Goal: Task Accomplishment & Management: Manage account settings

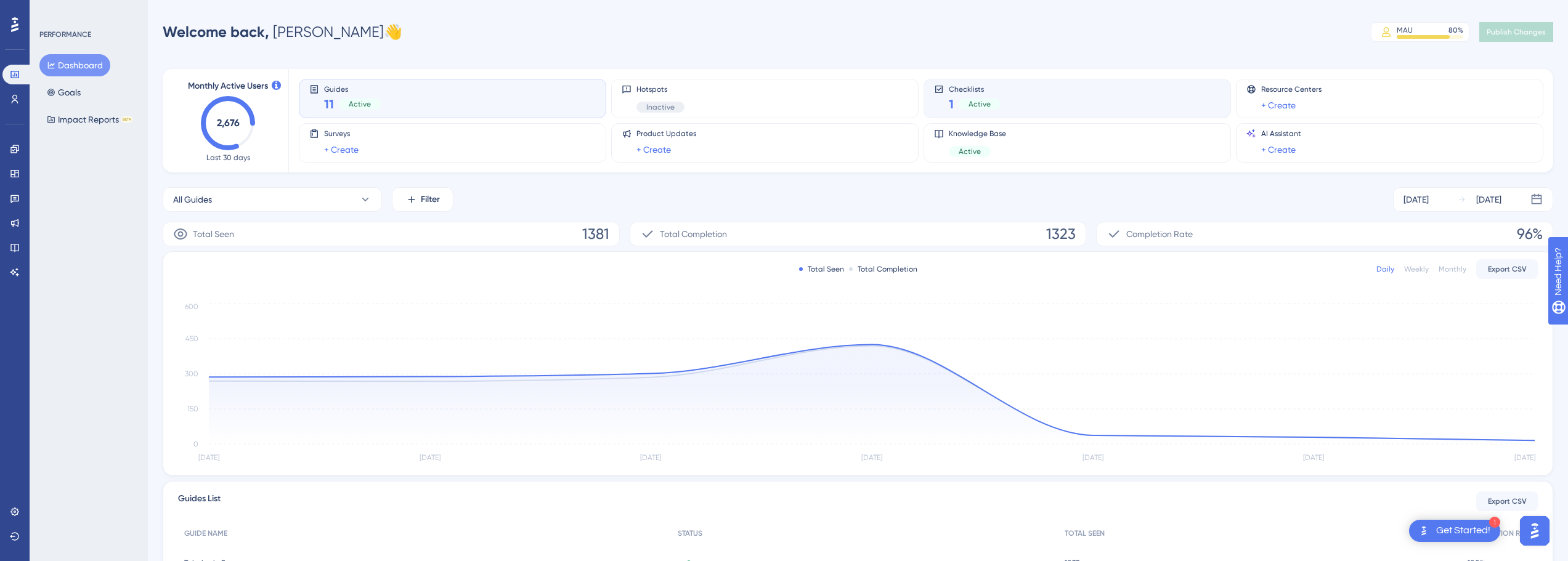
click at [1004, 107] on div "Checklists 1 Active" at bounding box center [1077, 98] width 286 height 29
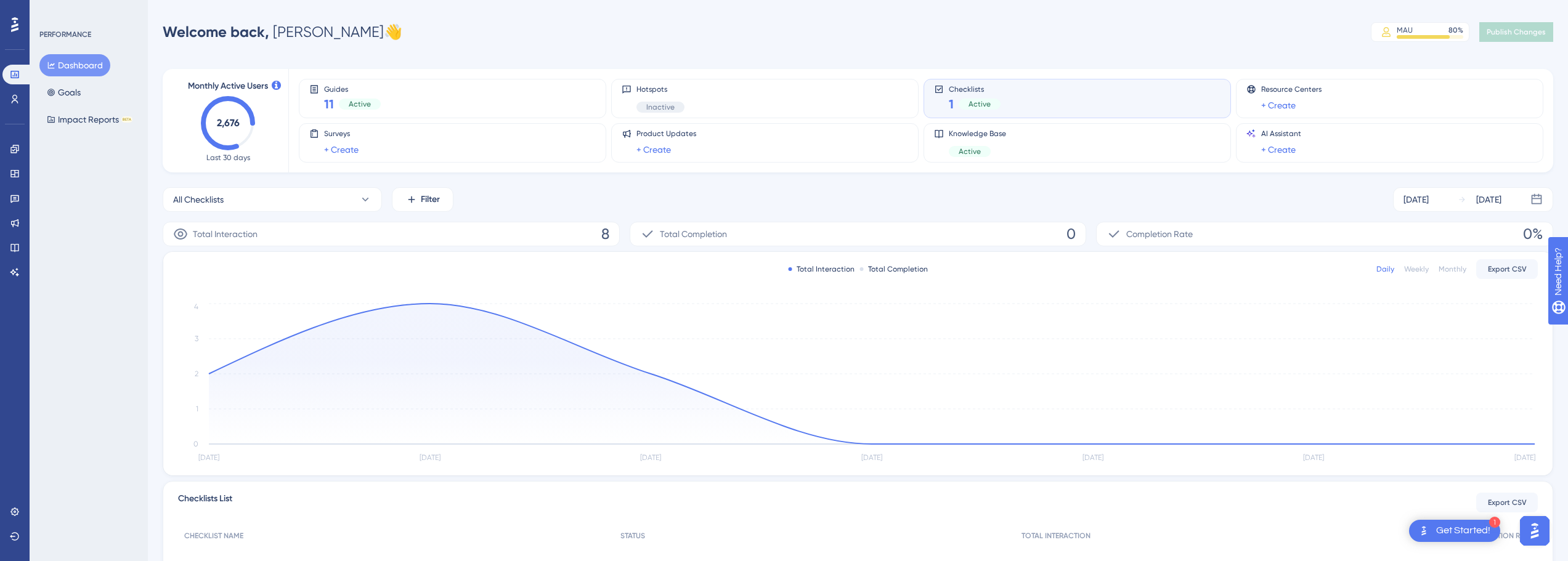
click at [1015, 98] on div "Checklists 1 Active" at bounding box center [1077, 98] width 286 height 29
click at [440, 99] on div "Guides 11 Active" at bounding box center [453, 98] width 286 height 29
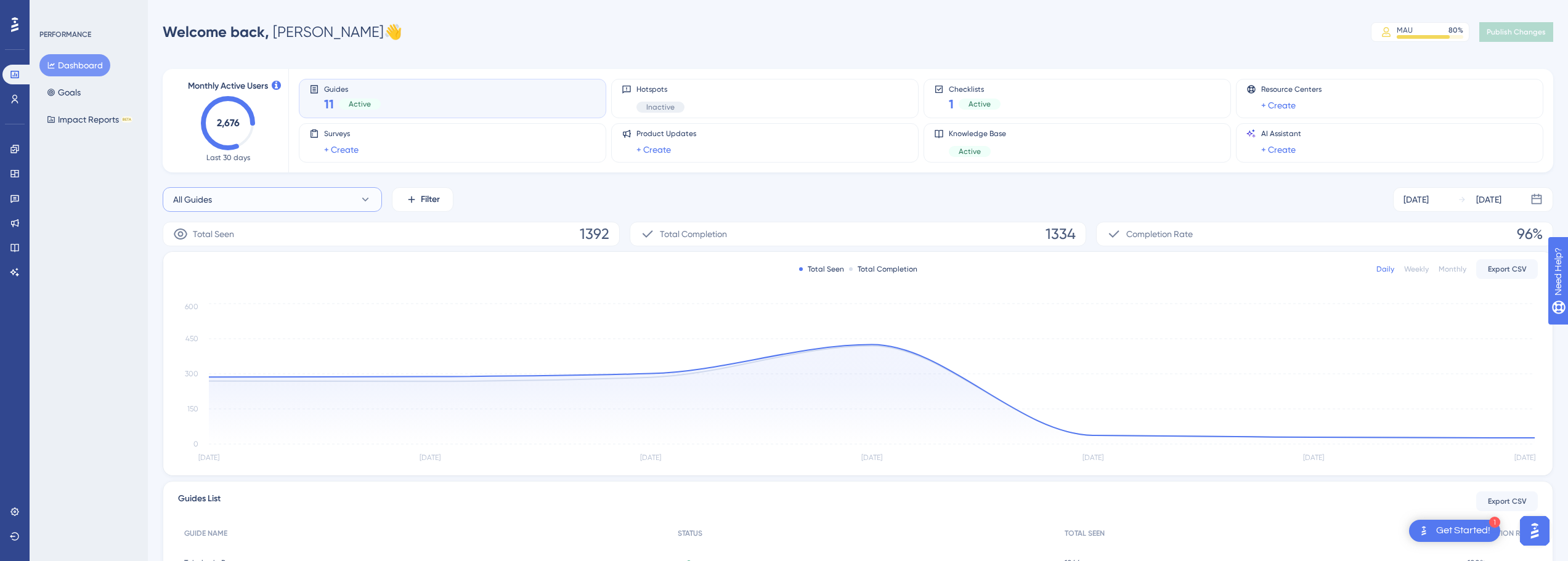
click at [370, 194] on icon at bounding box center [365, 200] width 12 height 12
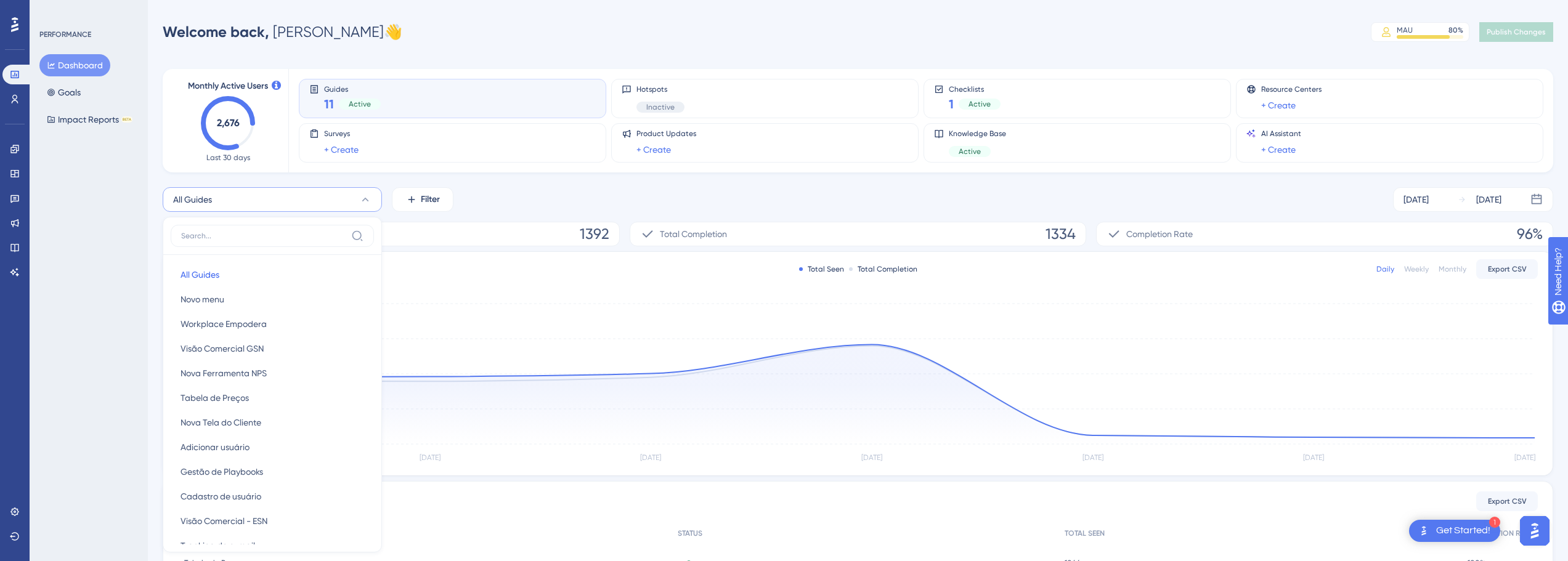
scroll to position [92, 0]
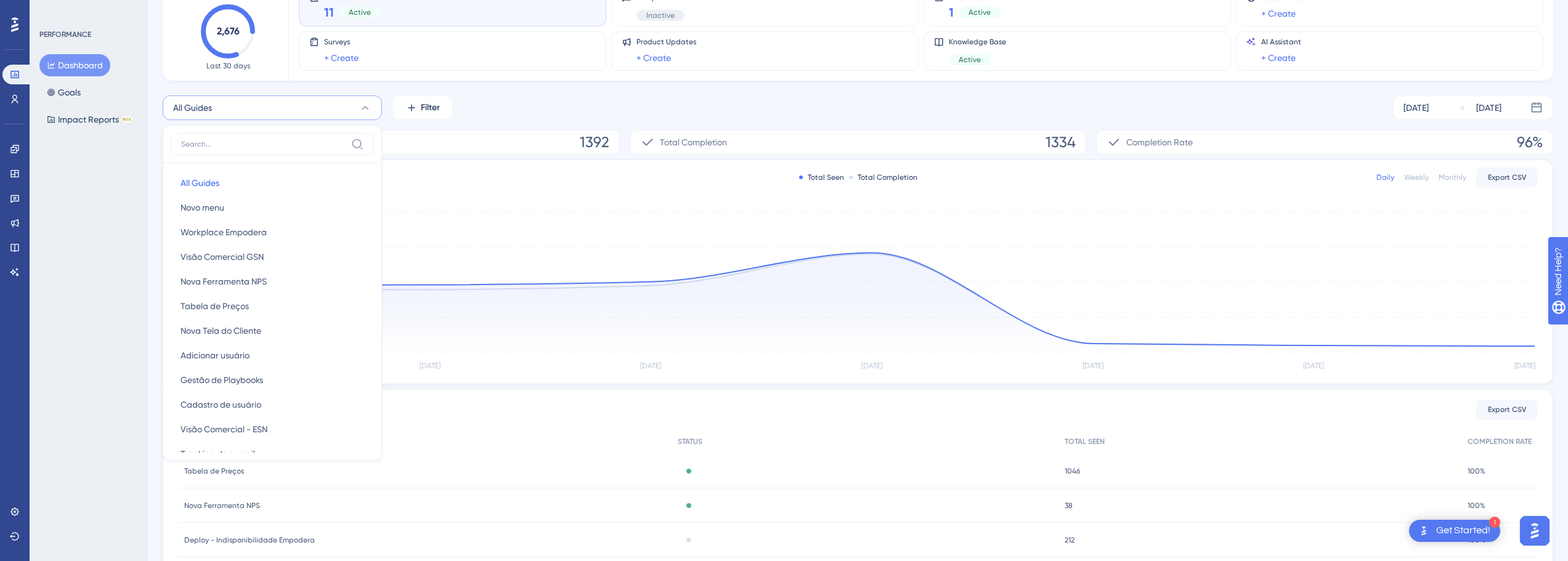
click at [353, 121] on div "All Guides All Guides All Guides Novo menu Novo menu Workplace Empodera Workpla…" at bounding box center [858, 381] width 1391 height 571
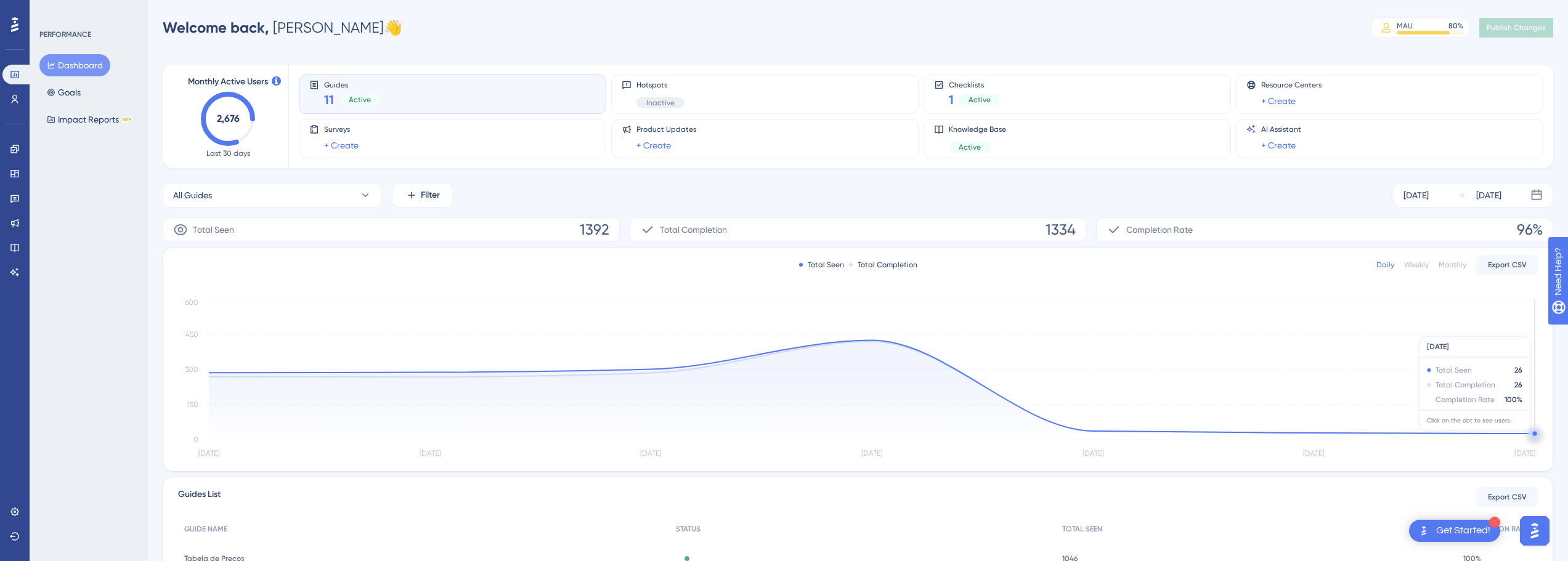
scroll to position [0, 0]
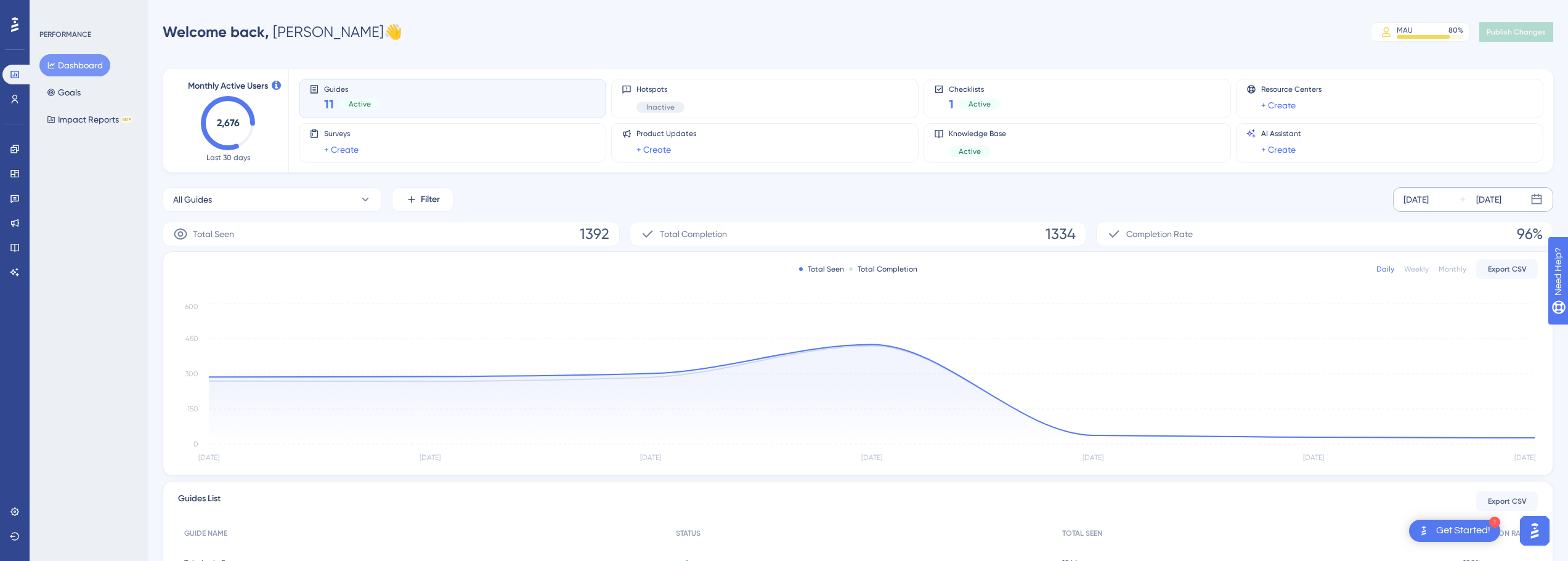
click at [1429, 205] on div "[DATE]" at bounding box center [1416, 199] width 26 height 15
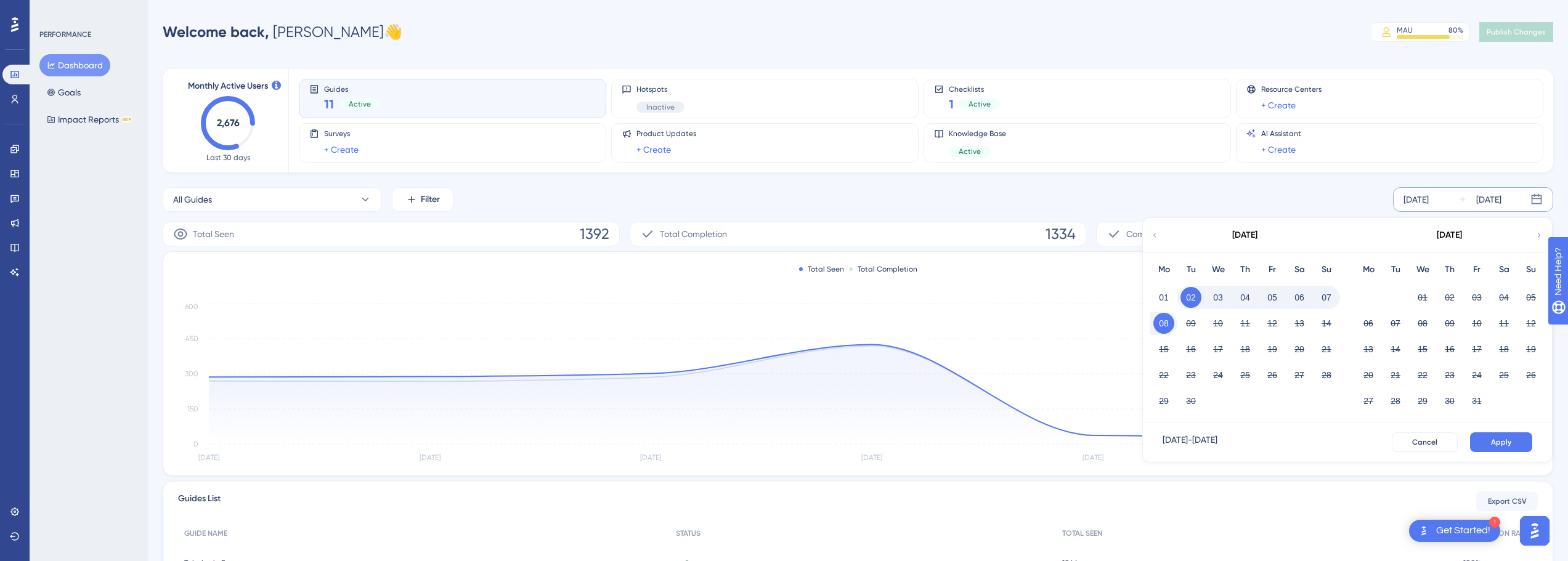
click at [1185, 298] on button "02" at bounding box center [1190, 297] width 21 height 21
click at [1498, 201] on div "[DATE]" at bounding box center [1488, 199] width 26 height 15
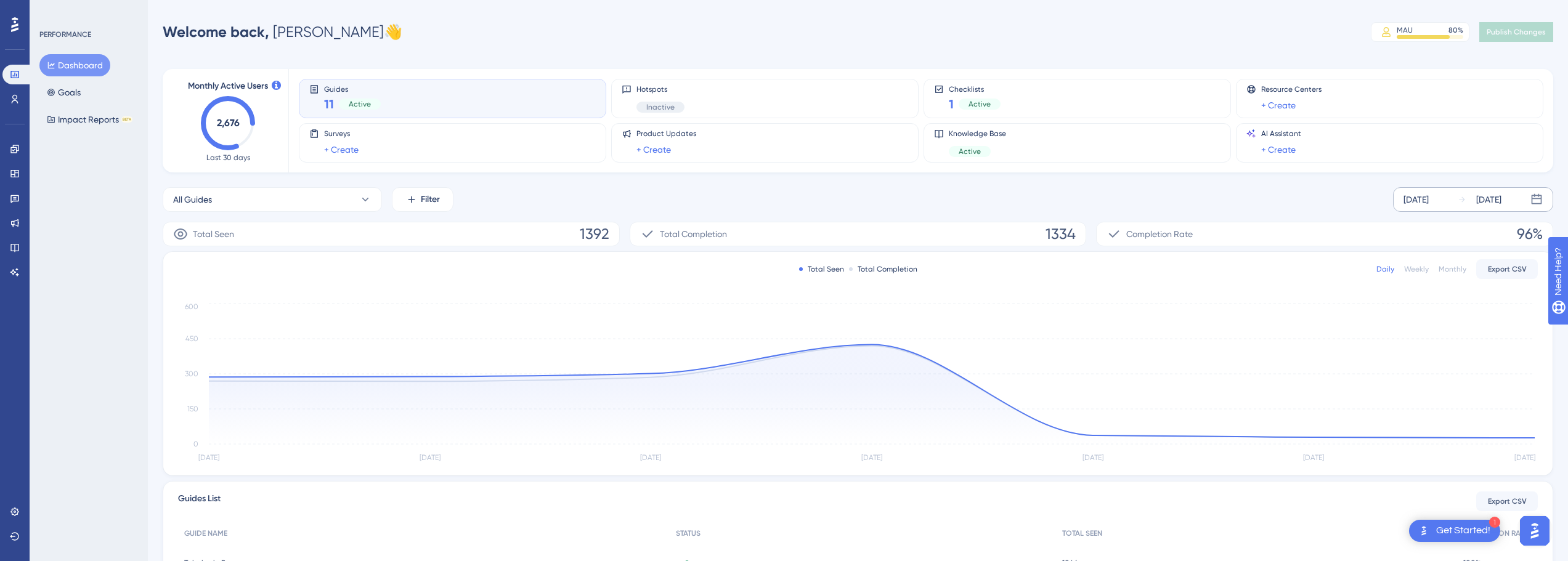
click at [1495, 196] on div "[DATE]" at bounding box center [1488, 199] width 26 height 15
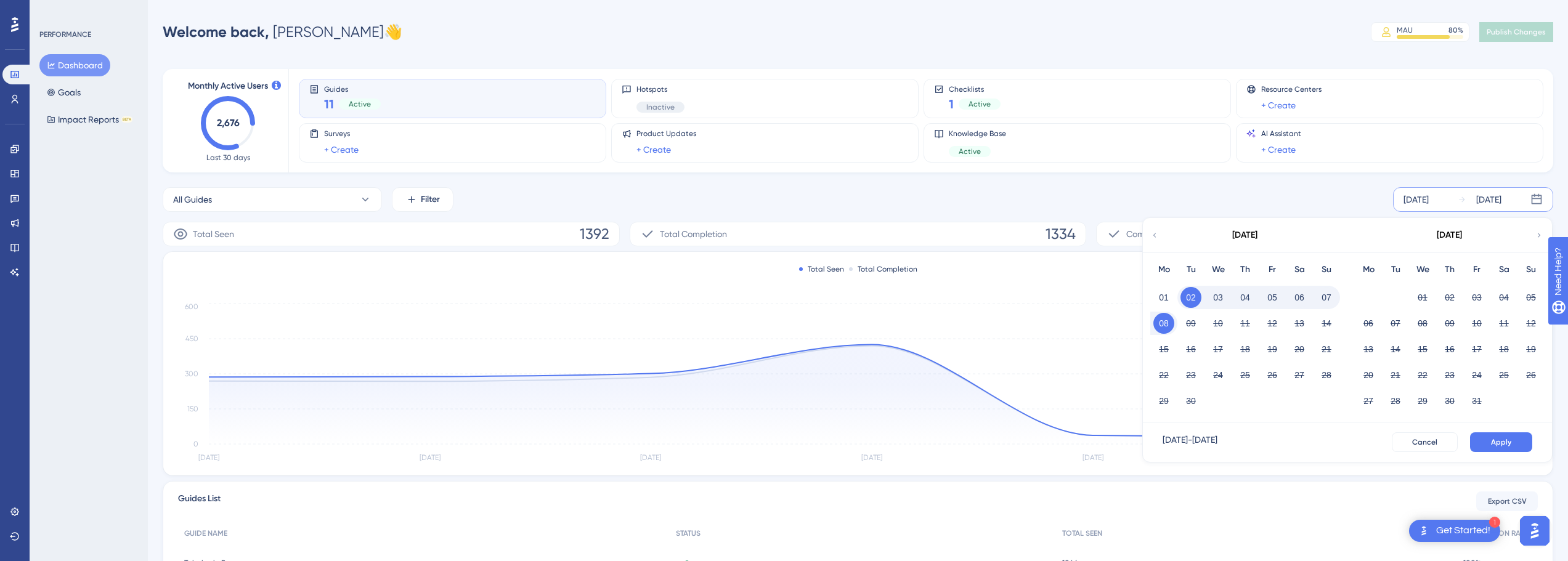
click at [1429, 204] on div "[DATE]" at bounding box center [1416, 199] width 26 height 15
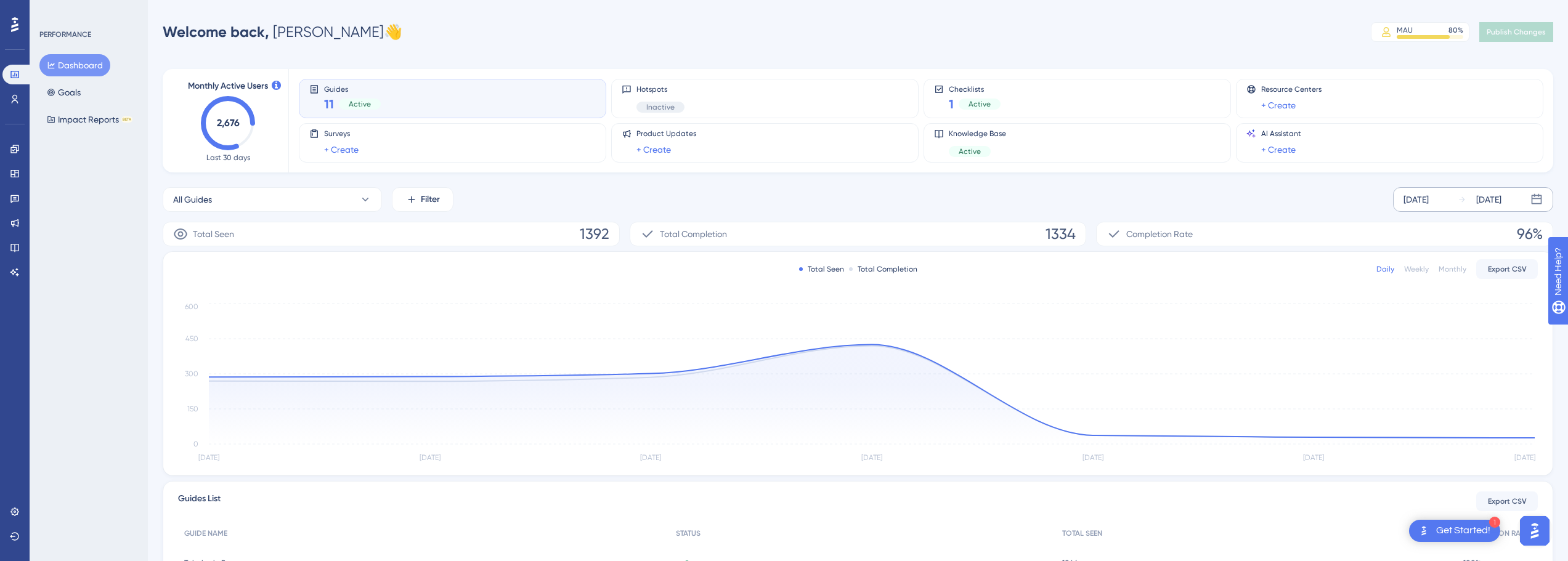
click at [1410, 200] on div "[DATE]" at bounding box center [1416, 199] width 26 height 15
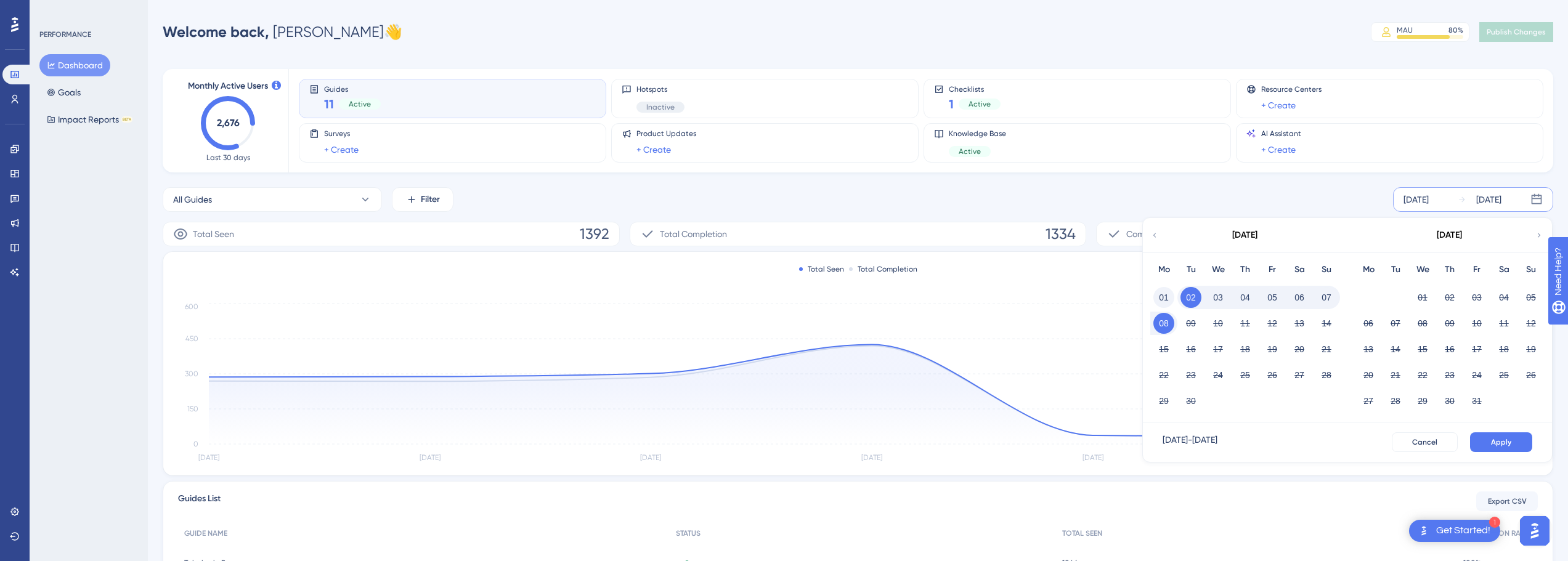
click at [1158, 304] on button "01" at bounding box center [1163, 297] width 21 height 21
drag, startPoint x: 1542, startPoint y: 186, endPoint x: 1535, endPoint y: 187, distance: 7.1
click at [1542, 186] on div "Monthly Active Users 2,676 Last 30 days Guides 11 Active Hotspots Inactive Chec…" at bounding box center [858, 406] width 1391 height 704
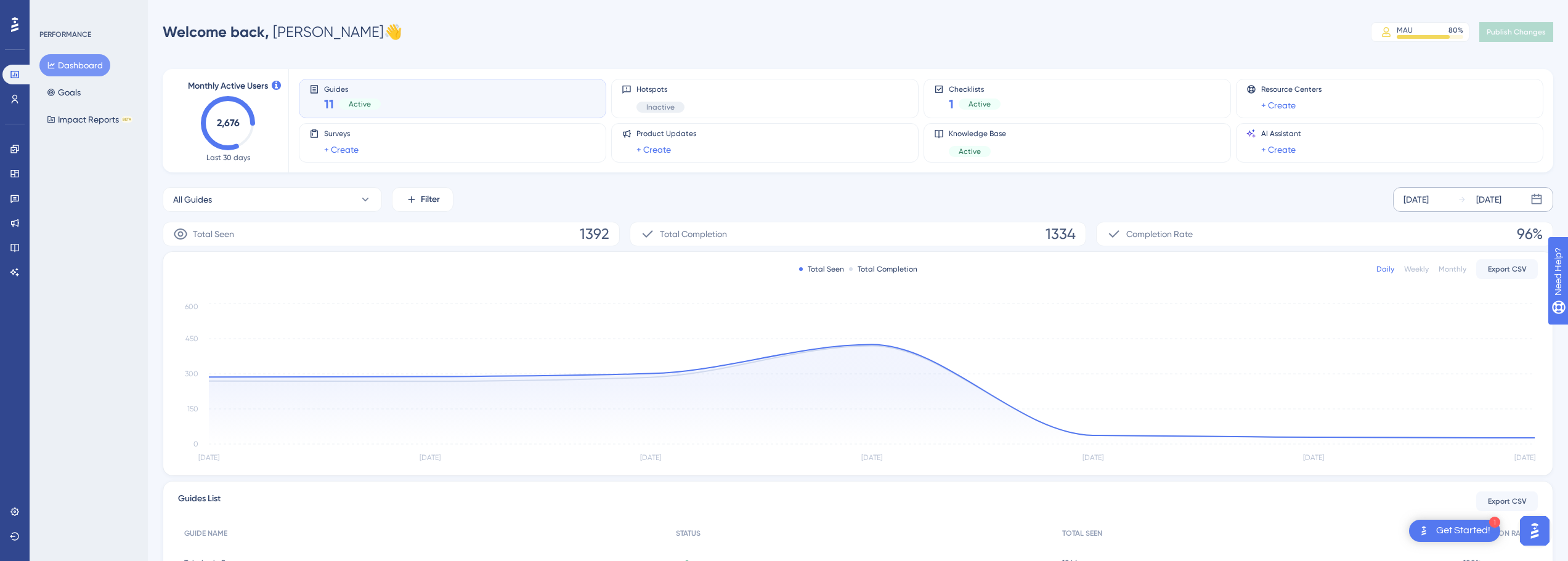
click at [1501, 198] on div "[DATE]" at bounding box center [1488, 199] width 26 height 15
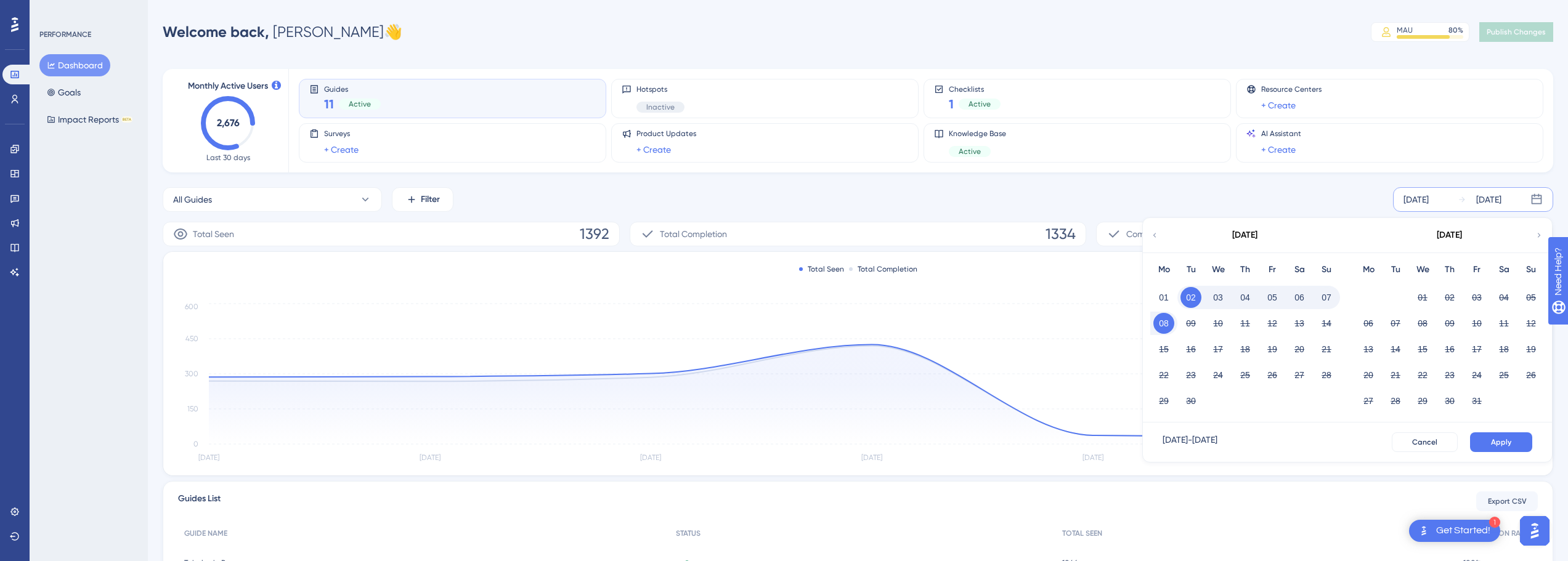
click at [1303, 300] on button "06" at bounding box center [1299, 297] width 21 height 21
click at [1145, 300] on div "Mo Tu We Th Fr Sa Su 01 02 03 04 05 06 07 08 09 10 11 12 13 14 15 16 17 18 19 2…" at bounding box center [1245, 337] width 204 height 170
click at [1162, 322] on button "08" at bounding box center [1163, 323] width 21 height 21
click at [1164, 303] on button "01" at bounding box center [1163, 297] width 21 height 21
click at [1303, 296] on button "06" at bounding box center [1299, 297] width 21 height 21
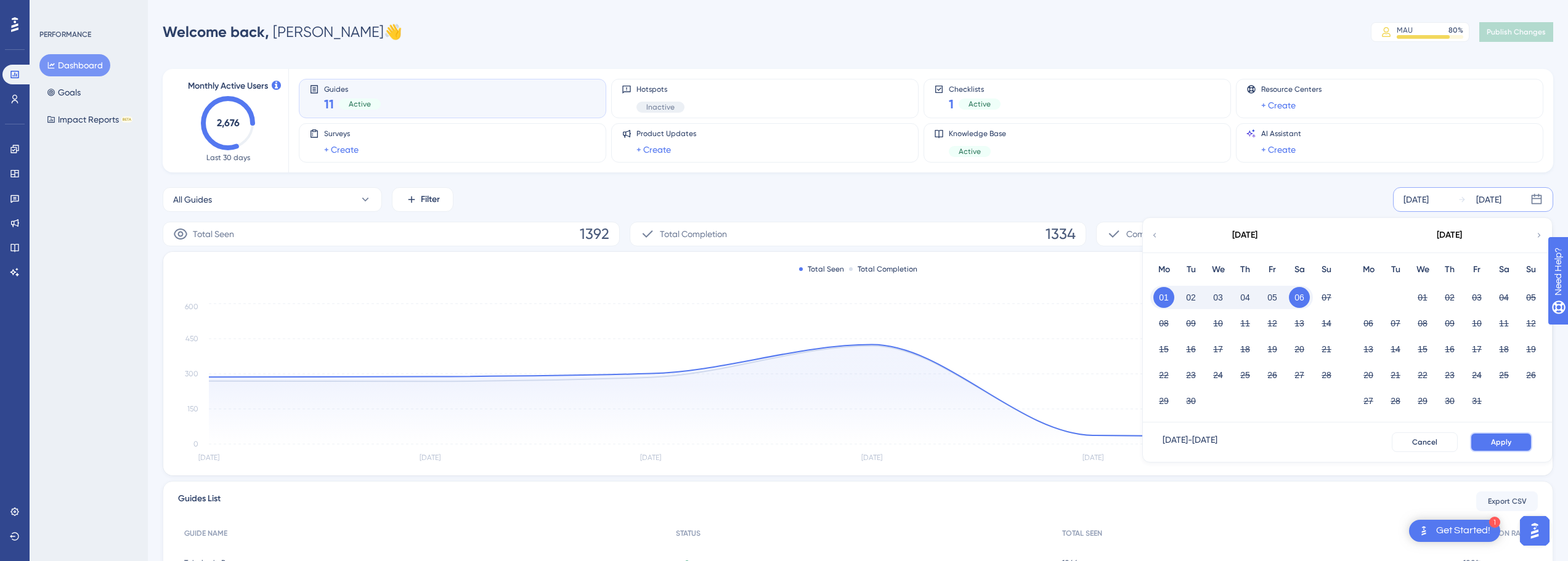
click at [1506, 440] on span "Apply" at bounding box center [1501, 442] width 20 height 10
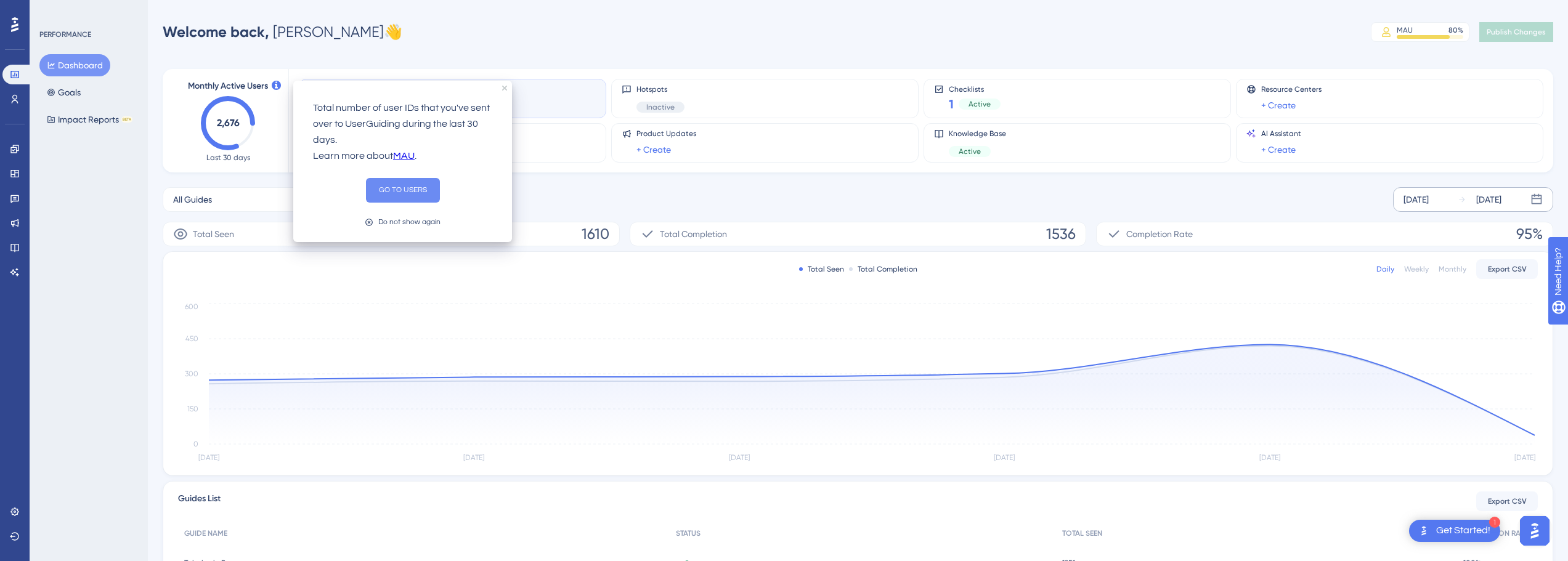
click at [419, 197] on button "GO TO USERS" at bounding box center [403, 190] width 74 height 25
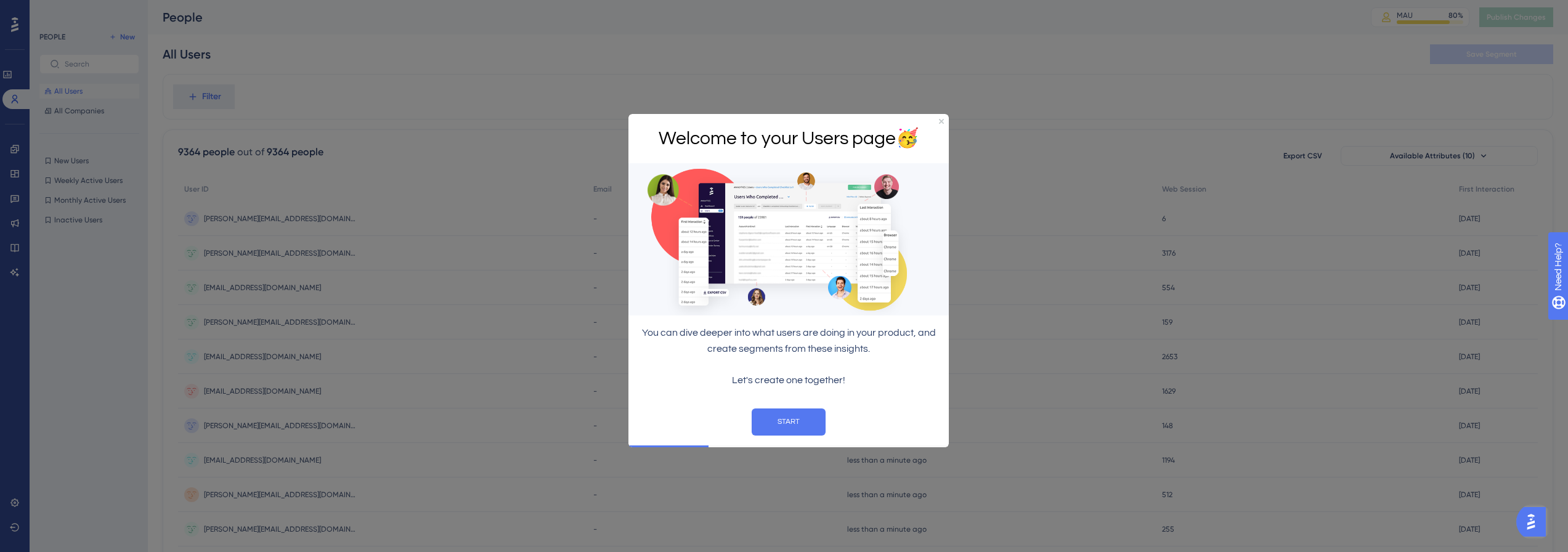
click at [943, 122] on div "Welcome to your Users page 🥳" at bounding box center [789, 138] width 320 height 50
click at [940, 120] on icon "Close Preview" at bounding box center [941, 121] width 5 height 5
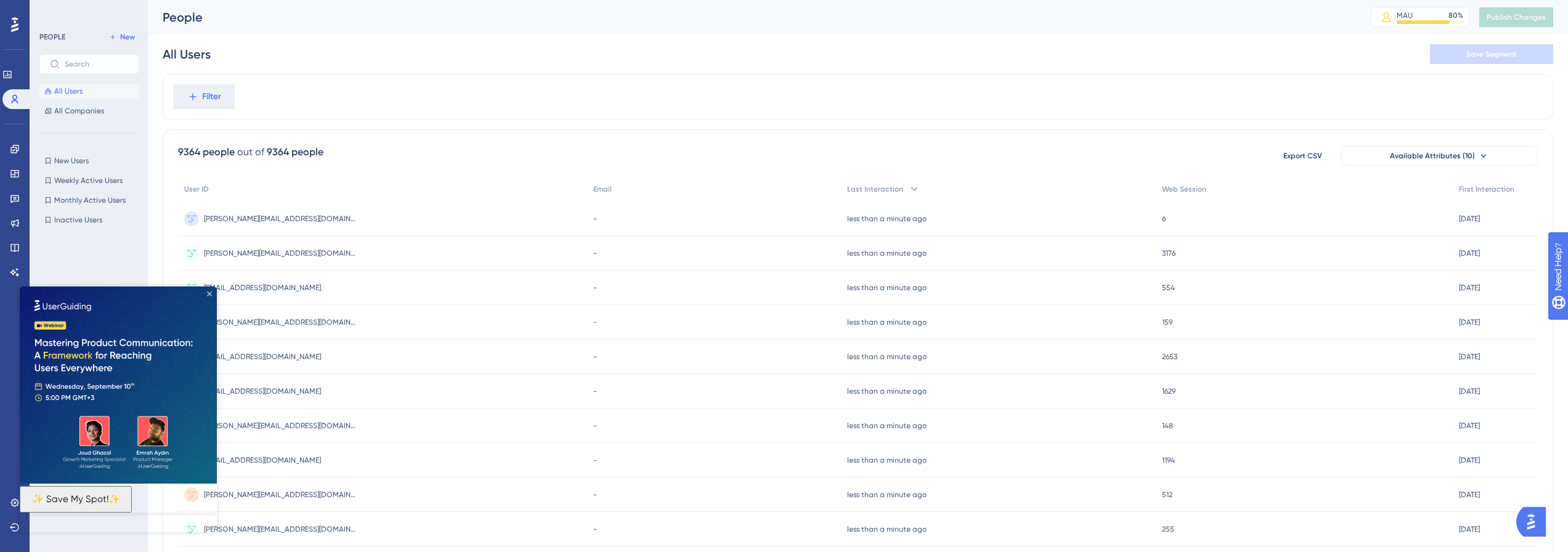
click at [209, 294] on icon "Close Preview" at bounding box center [209, 294] width 5 height 5
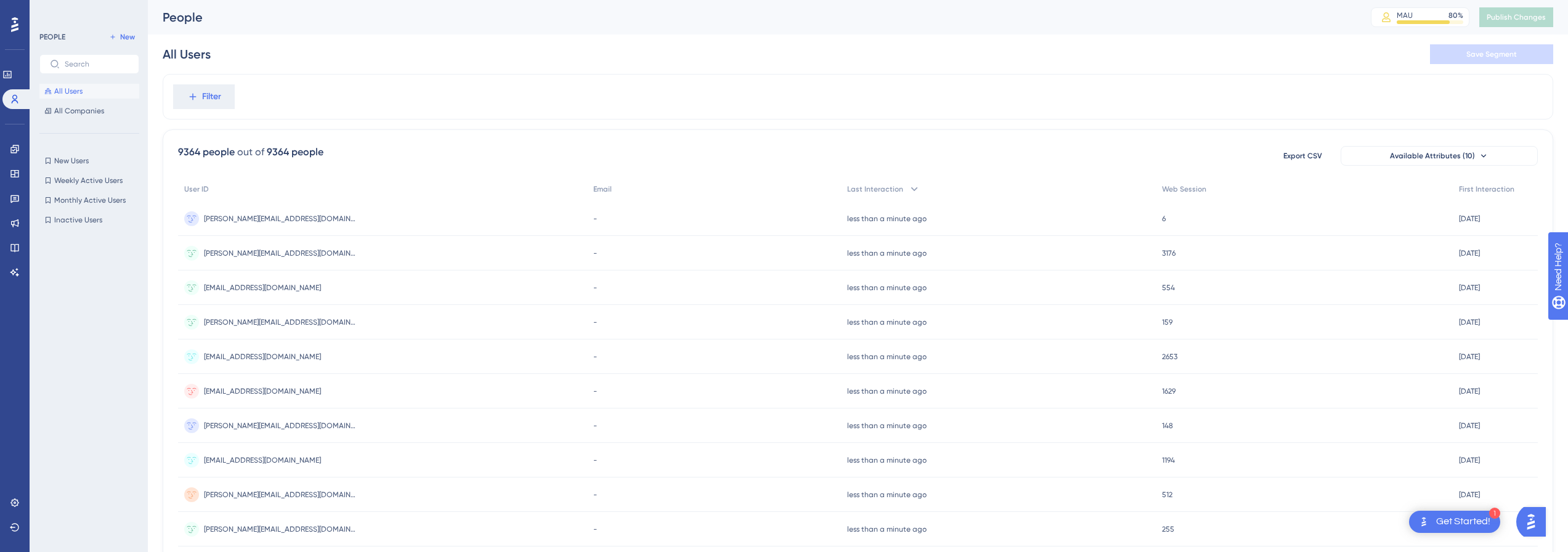
click at [1438, 166] on div "Export CSV Available Attributes (10)" at bounding box center [1405, 156] width 266 height 22
click at [1436, 149] on button "Available Attributes (10)" at bounding box center [1439, 156] width 197 height 19
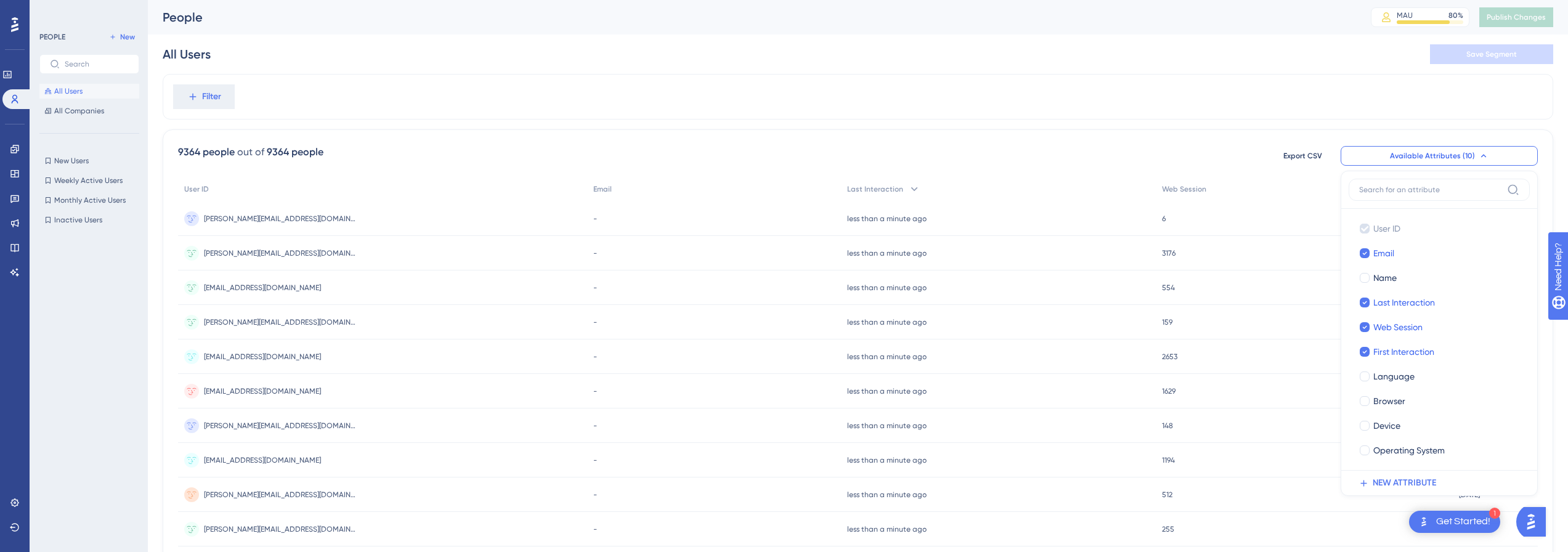
click at [1369, 84] on div "Filter" at bounding box center [858, 97] width 1391 height 46
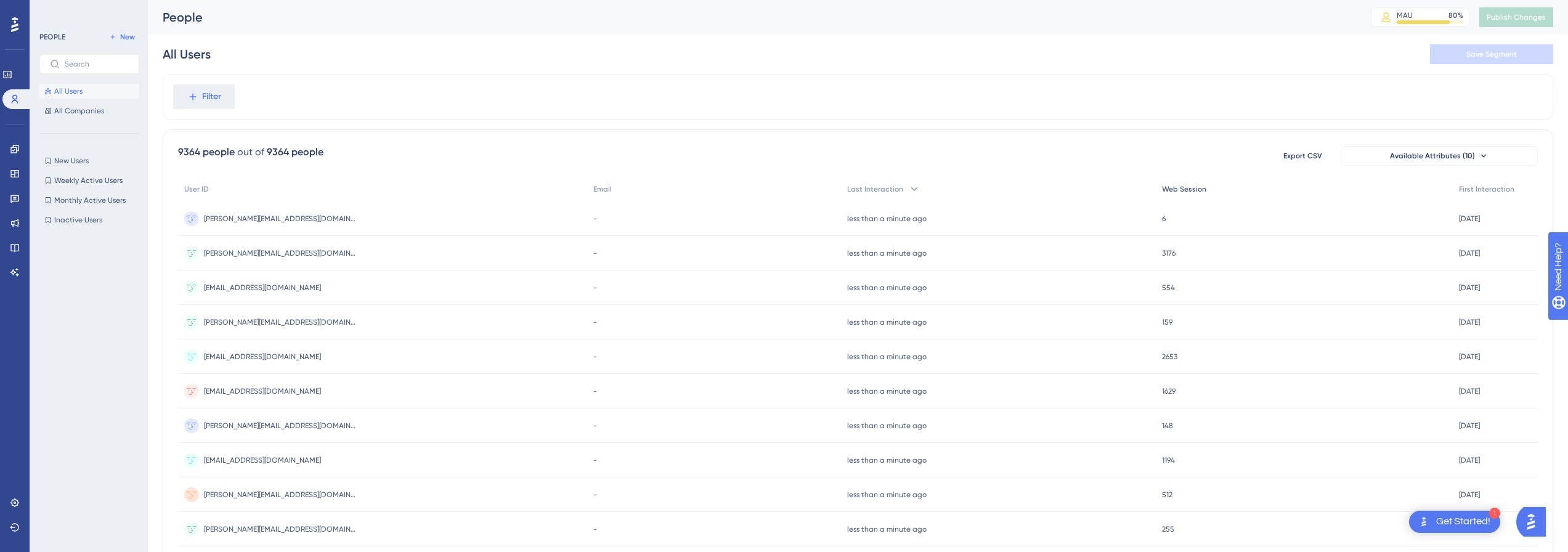
click at [1176, 191] on span "Web Session" at bounding box center [1183, 189] width 44 height 10
click at [1315, 157] on span "Export CSV" at bounding box center [1303, 156] width 39 height 10
click at [101, 183] on span "Weekly Active Users" at bounding box center [88, 180] width 68 height 10
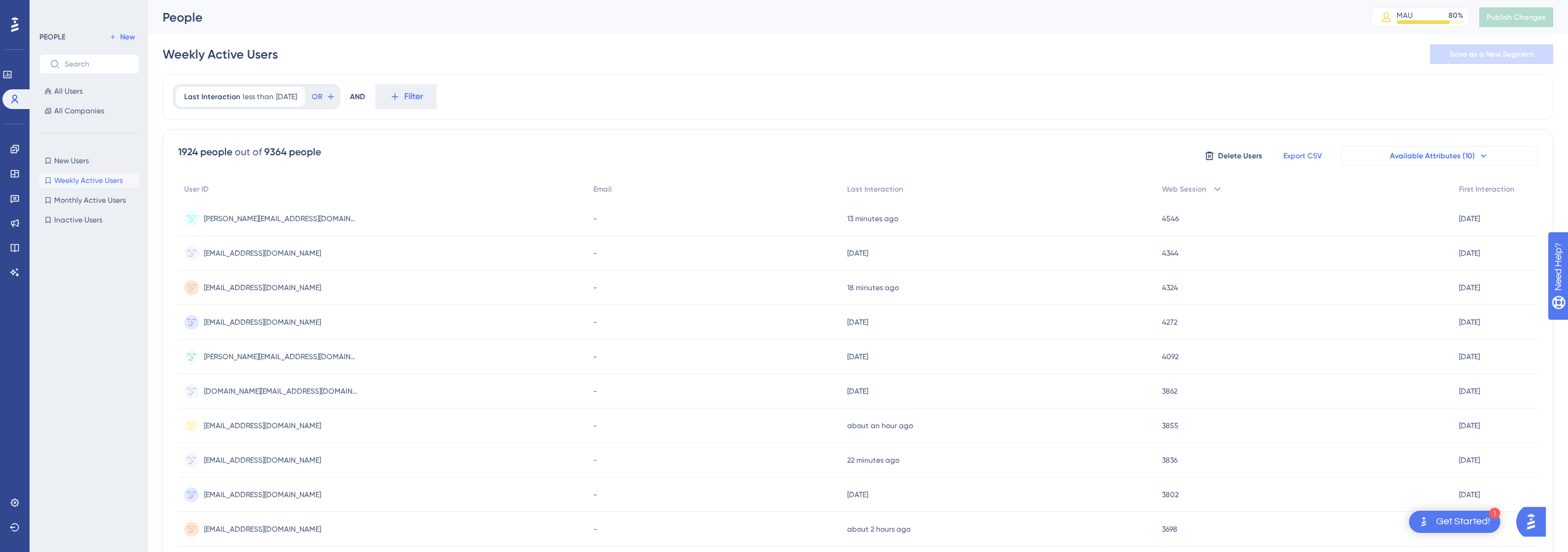
click at [1427, 149] on button "Available Attributes (10)" at bounding box center [1439, 156] width 197 height 19
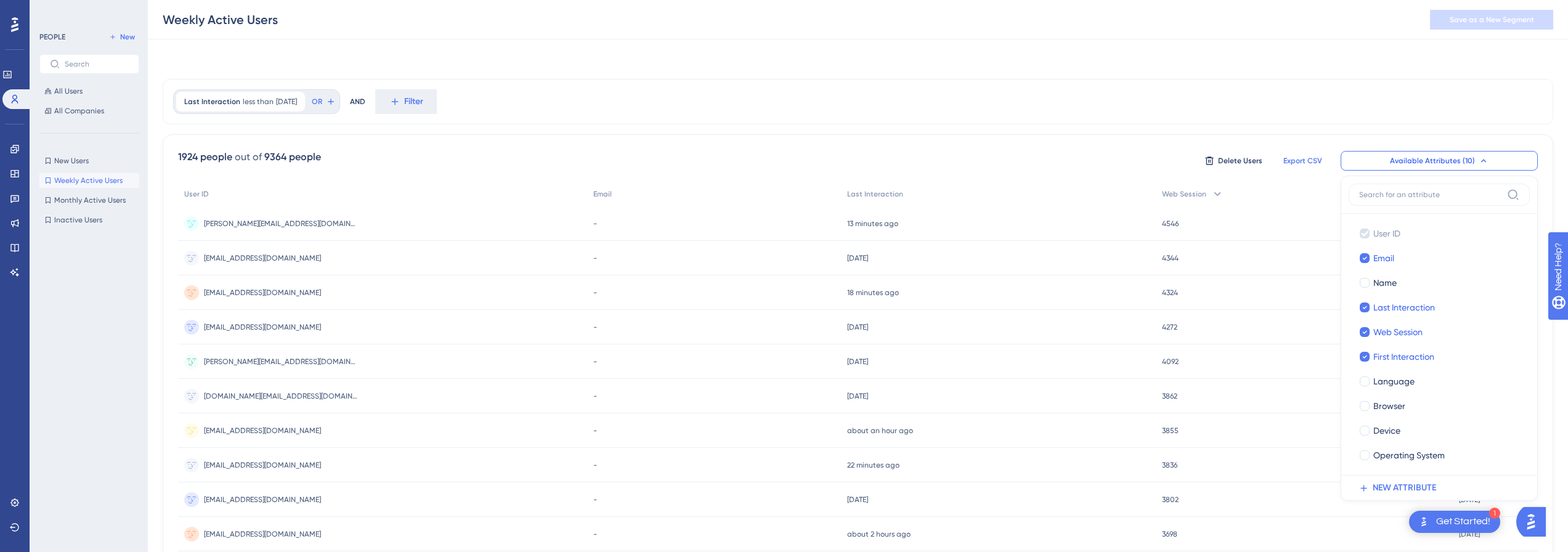
scroll to position [57, 0]
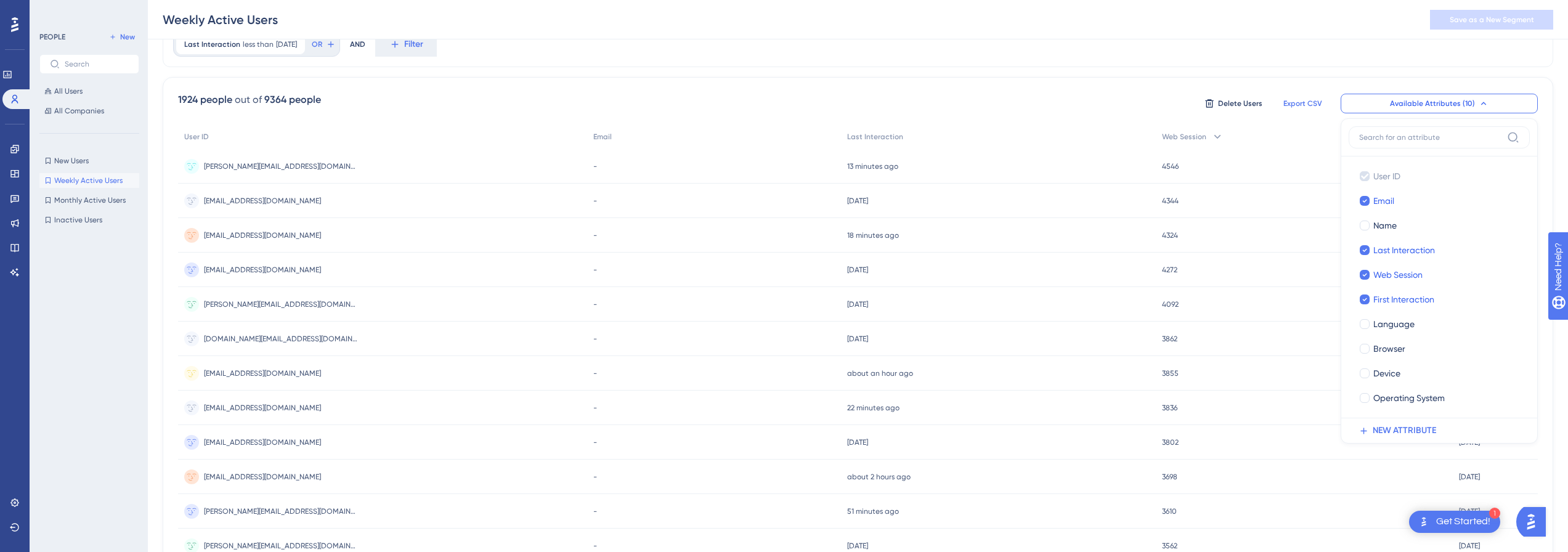
click at [1427, 149] on div at bounding box center [1439, 141] width 181 height 30
click at [1388, 423] on span "NEW ATTRIBUTE" at bounding box center [1404, 430] width 63 height 15
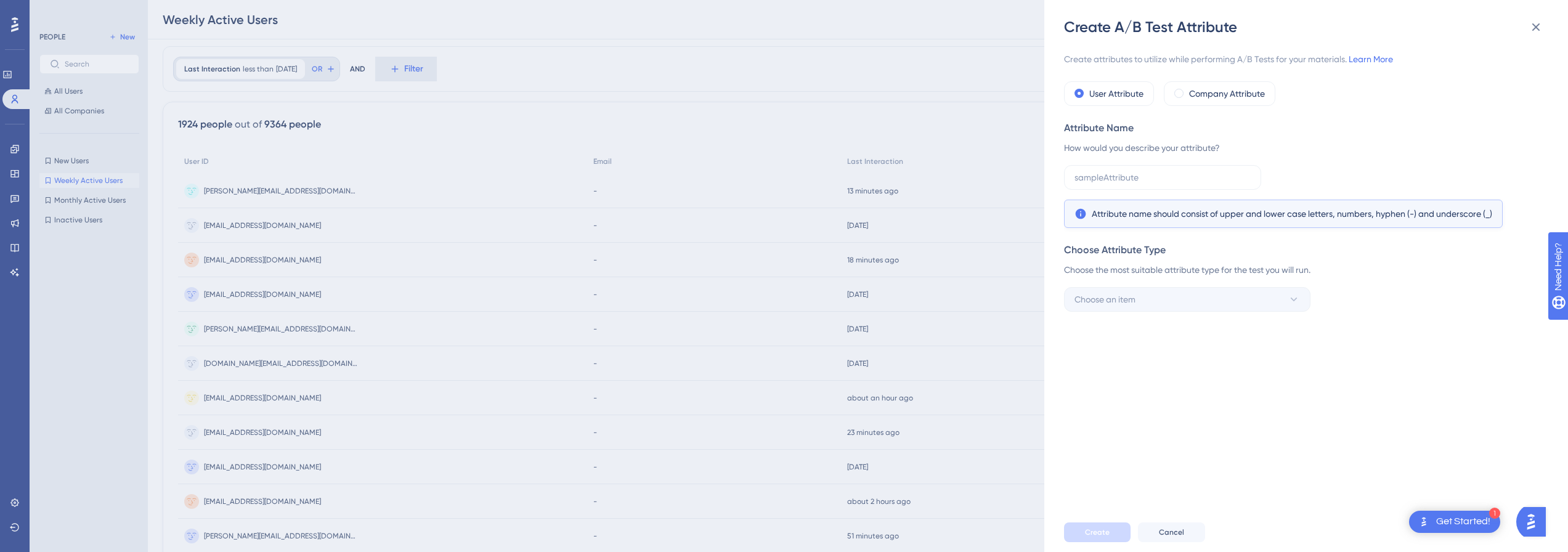
scroll to position [0, 0]
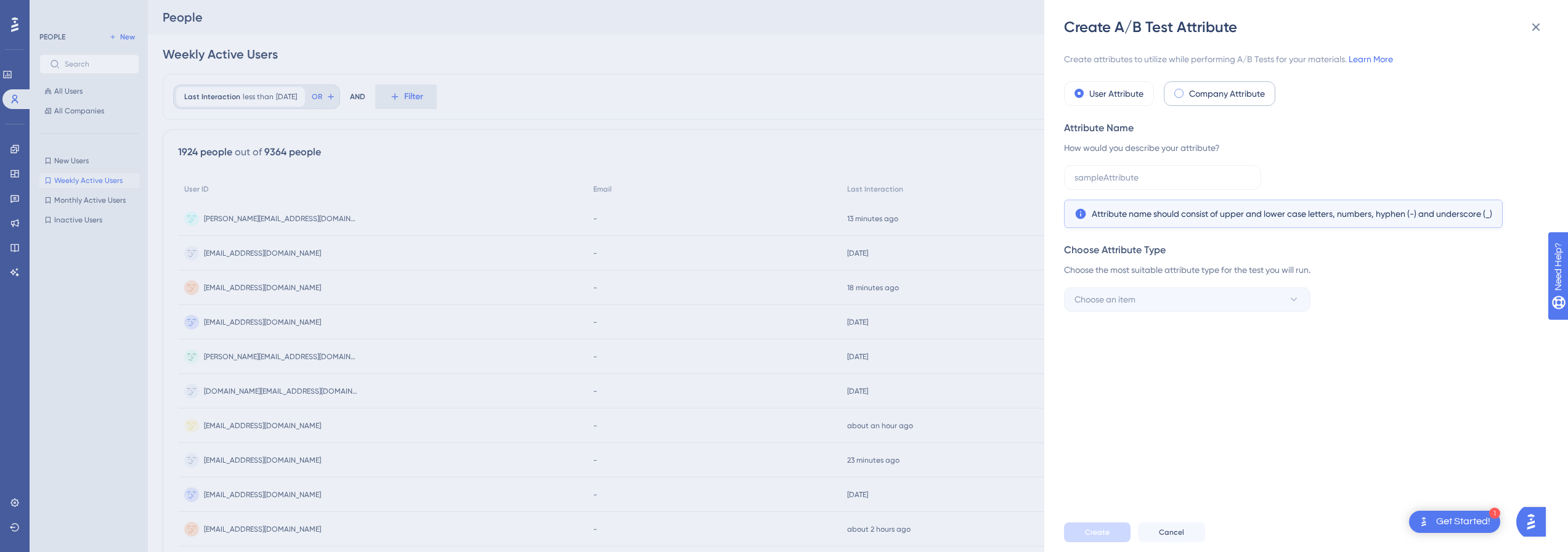
click at [1224, 83] on div "Company Attribute" at bounding box center [1220, 94] width 111 height 25
click at [1119, 89] on label "User Attribute" at bounding box center [1116, 93] width 54 height 15
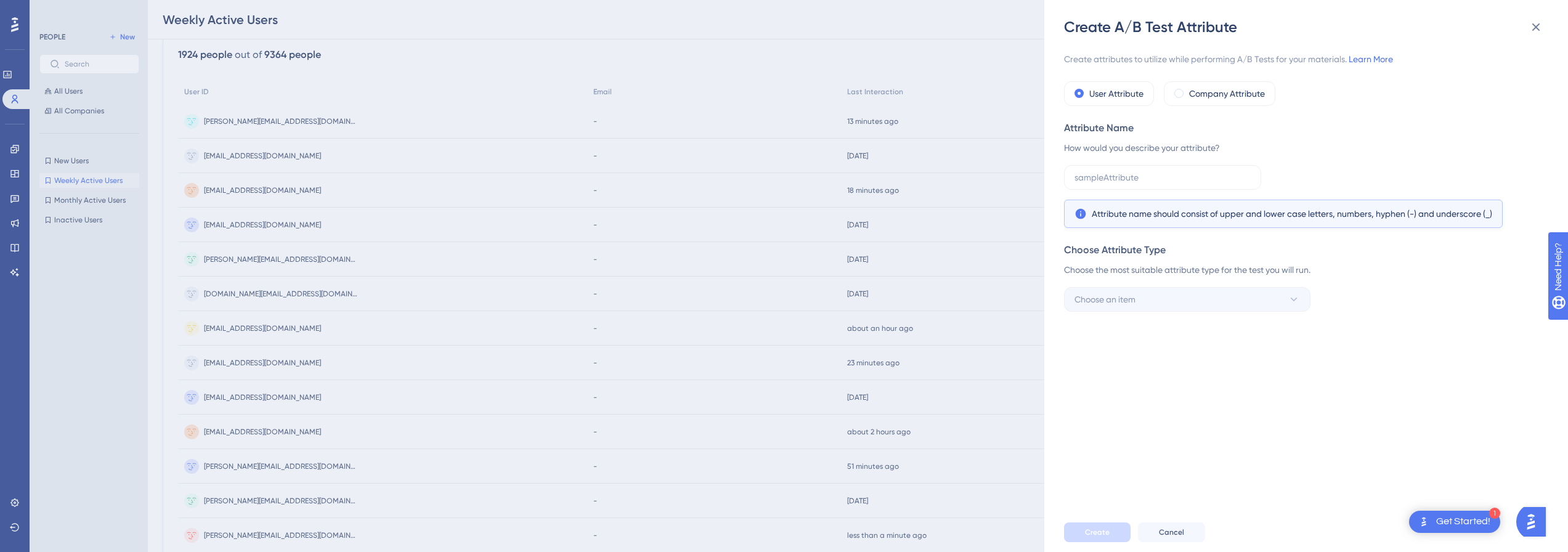
scroll to position [185, 0]
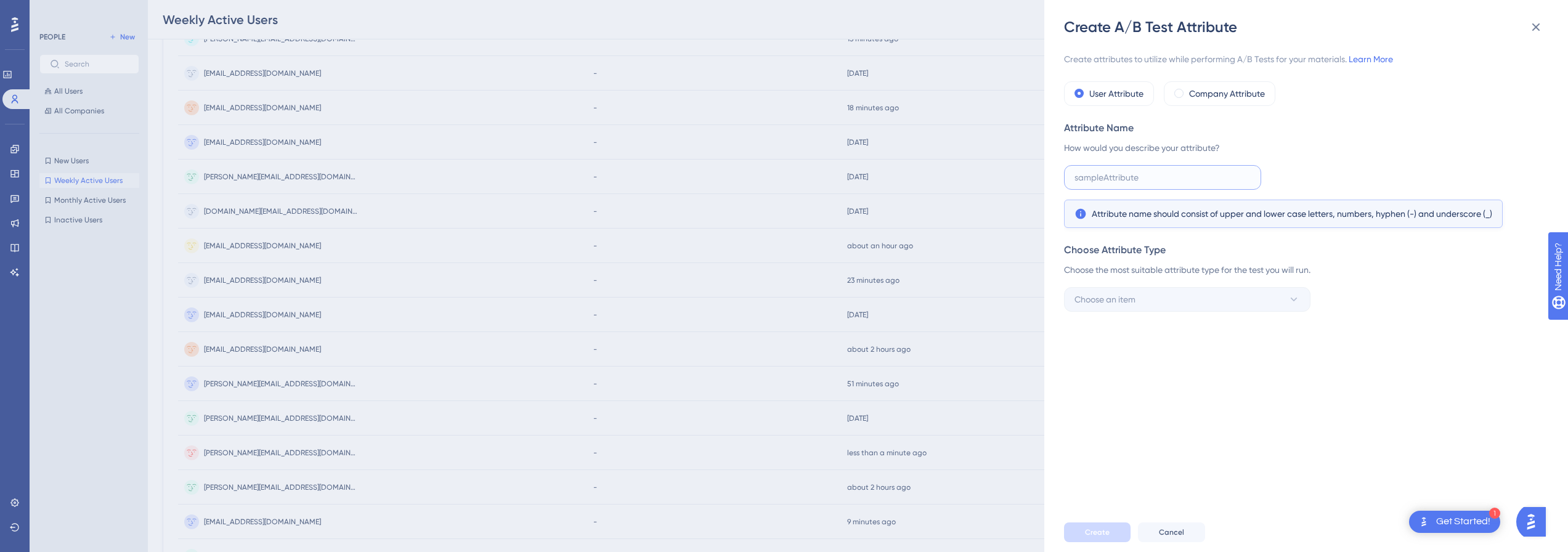
click at [1143, 174] on input "text" at bounding box center [1162, 177] width 176 height 14
click at [1184, 542] on button "Cancel" at bounding box center [1171, 532] width 67 height 19
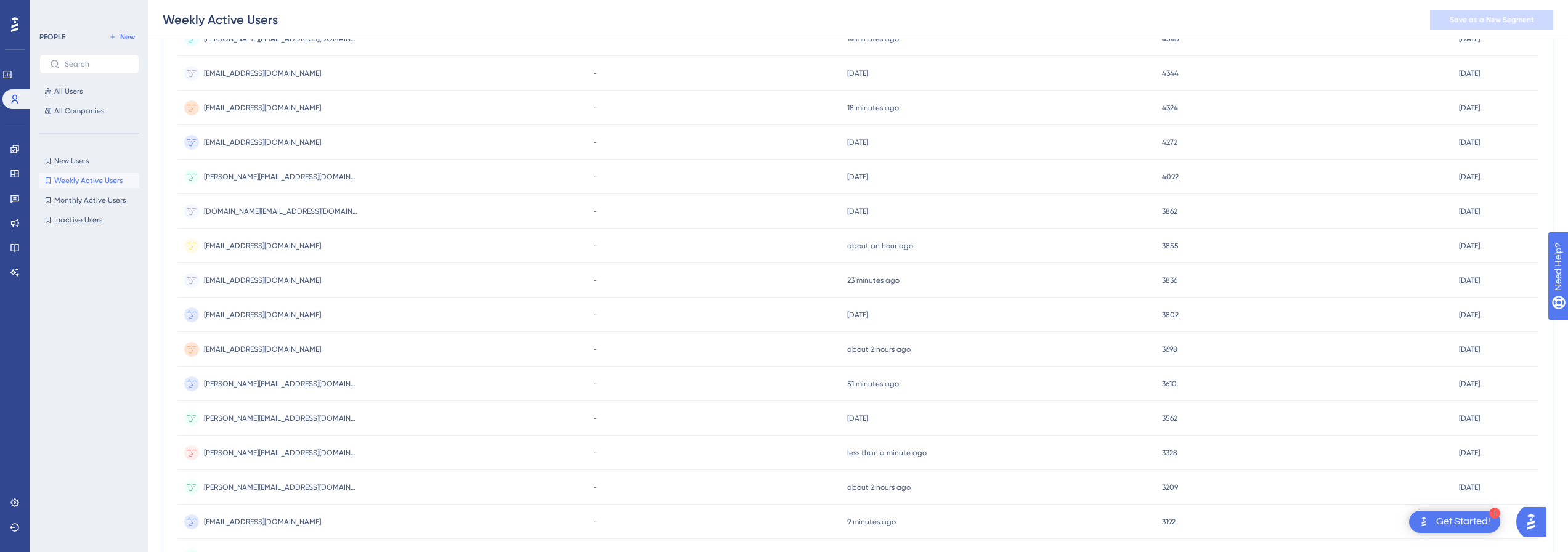
scroll to position [0, 0]
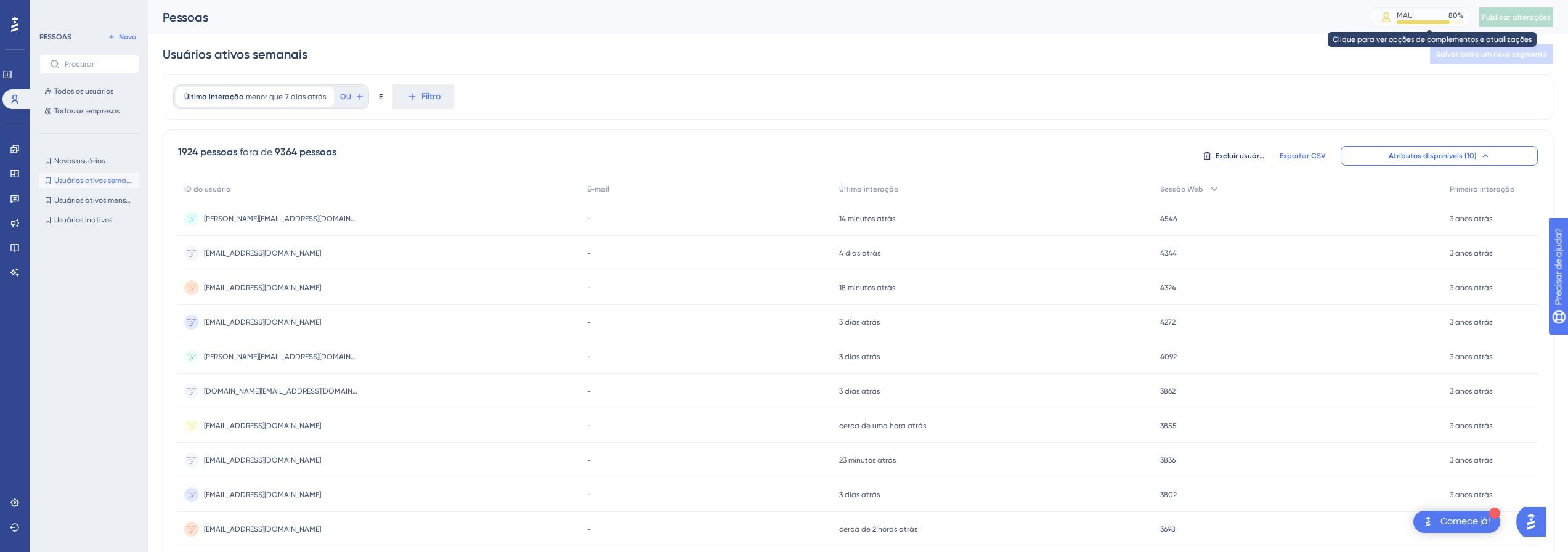
click at [1429, 11] on div "MAU 80 %" at bounding box center [1430, 15] width 67 height 10
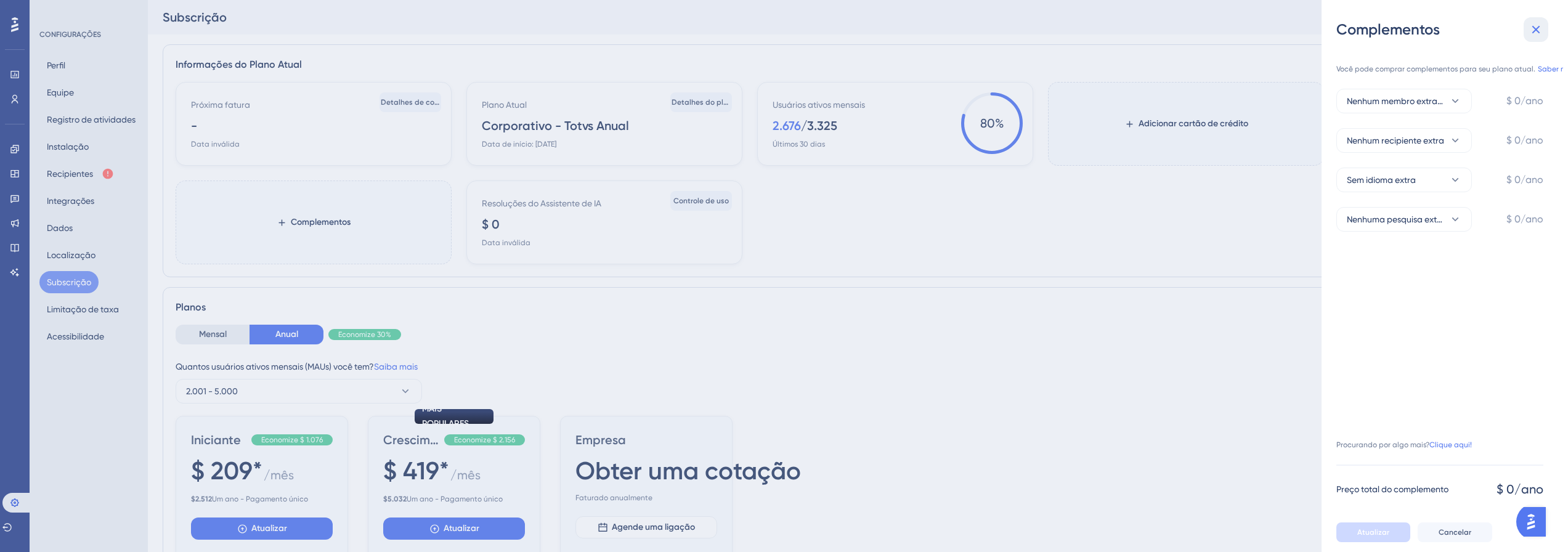
click at [1539, 27] on icon at bounding box center [1535, 29] width 15 height 15
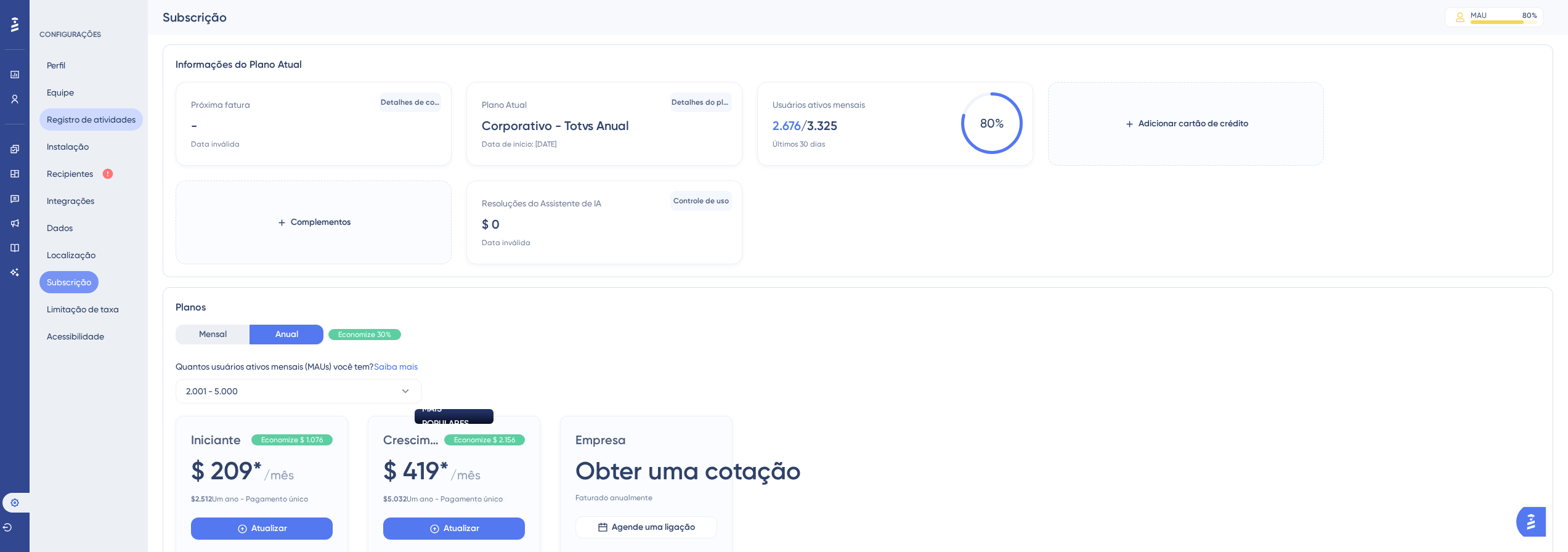
click at [91, 125] on font "Registro de atividades" at bounding box center [91, 119] width 89 height 15
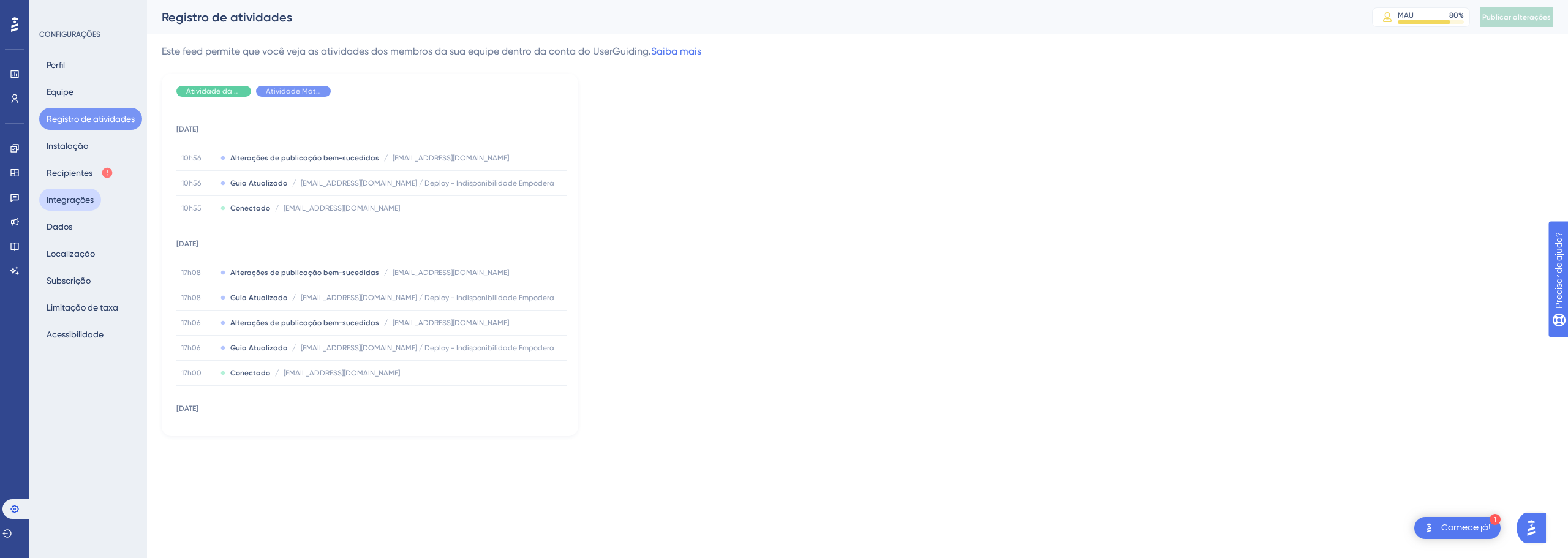
click at [78, 203] on font "Integrações" at bounding box center [69, 199] width 47 height 10
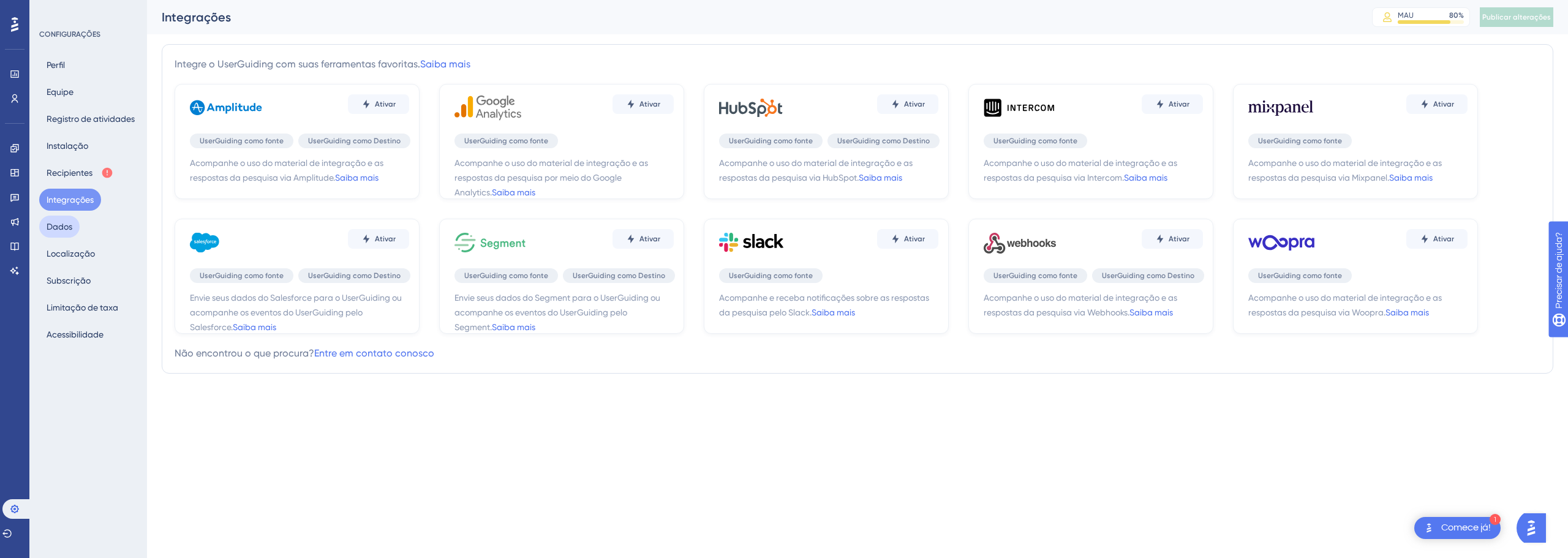
click at [64, 236] on button "Dados" at bounding box center [59, 226] width 41 height 22
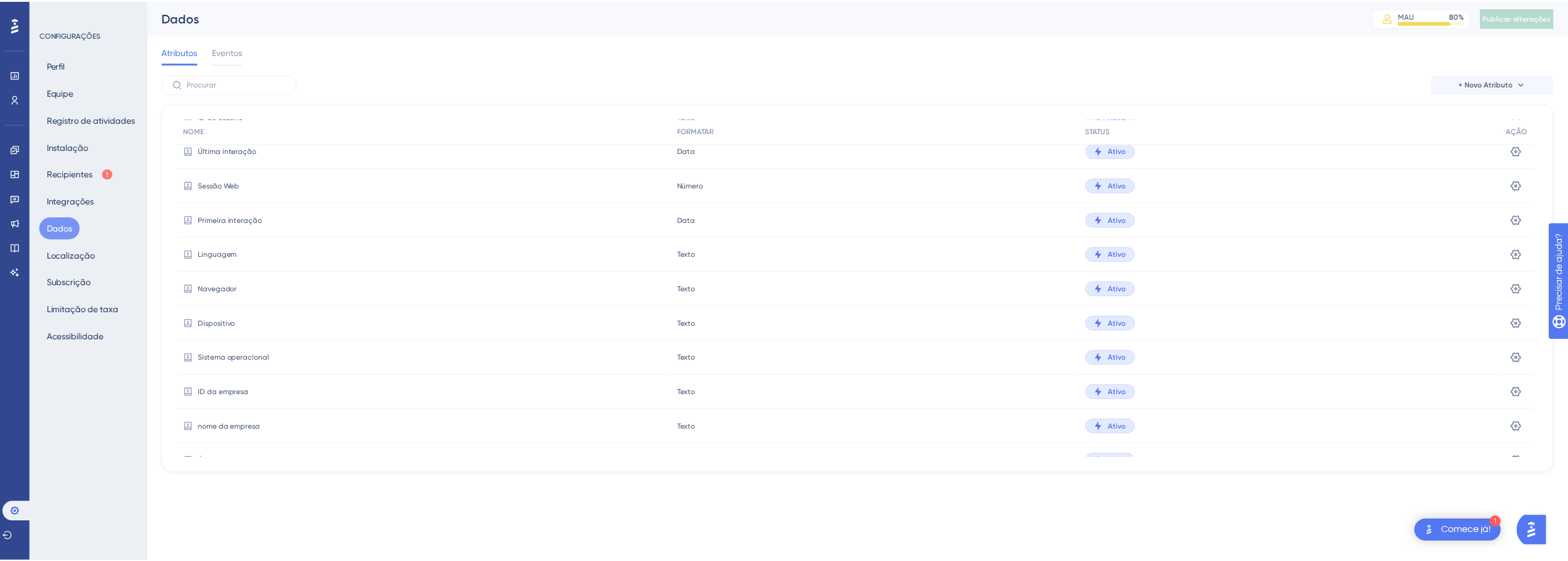
scroll to position [115, 0]
click at [10, 70] on icon at bounding box center [15, 74] width 10 height 10
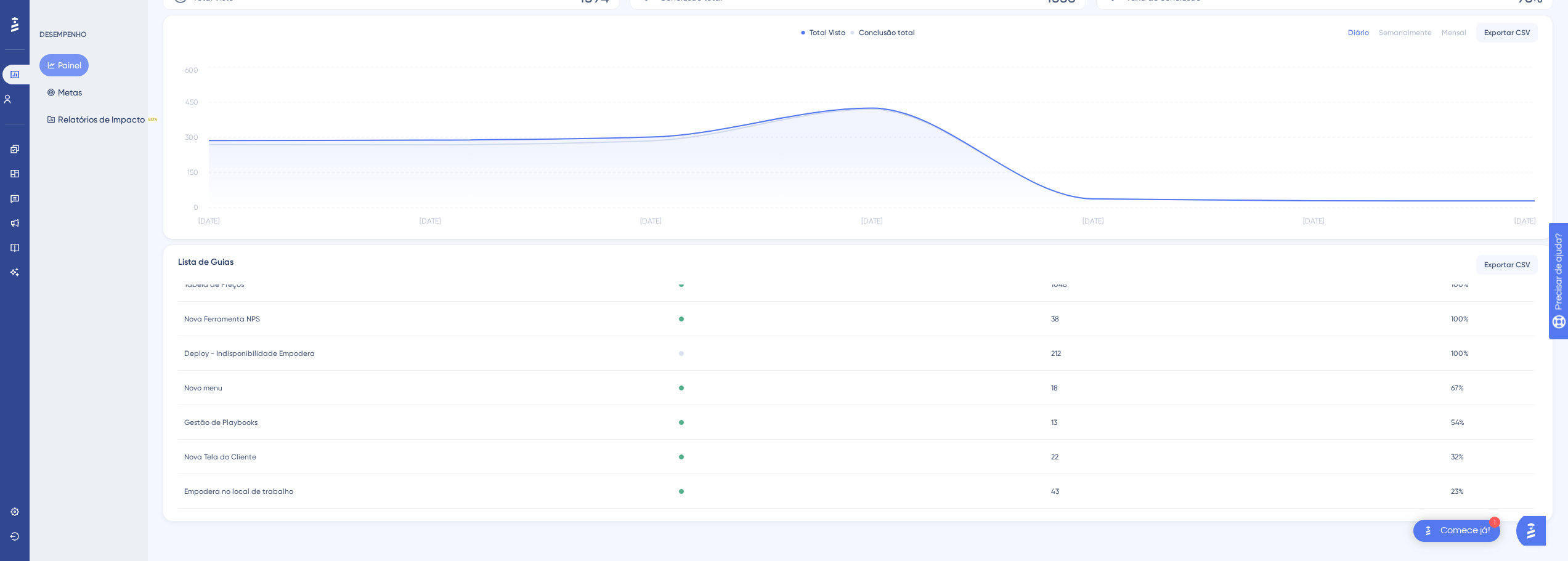
scroll to position [54, 0]
click at [1458, 408] on font "54%" at bounding box center [1458, 410] width 14 height 9
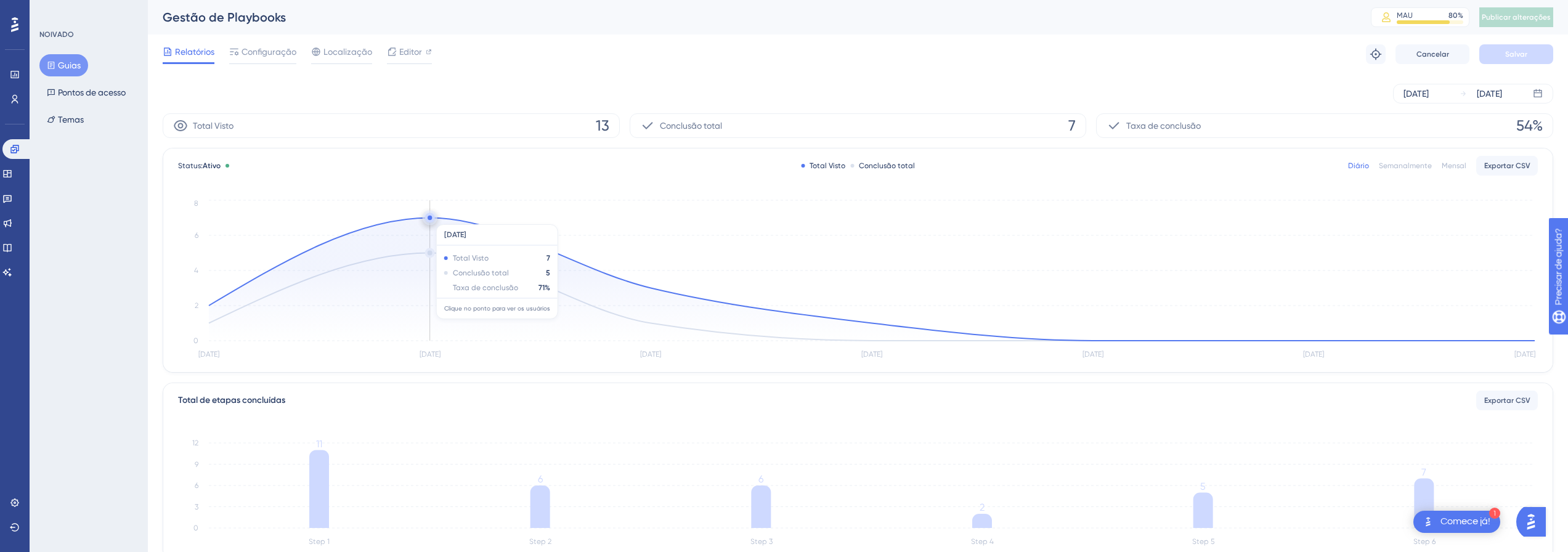
click at [432, 218] on circle at bounding box center [430, 218] width 5 height 5
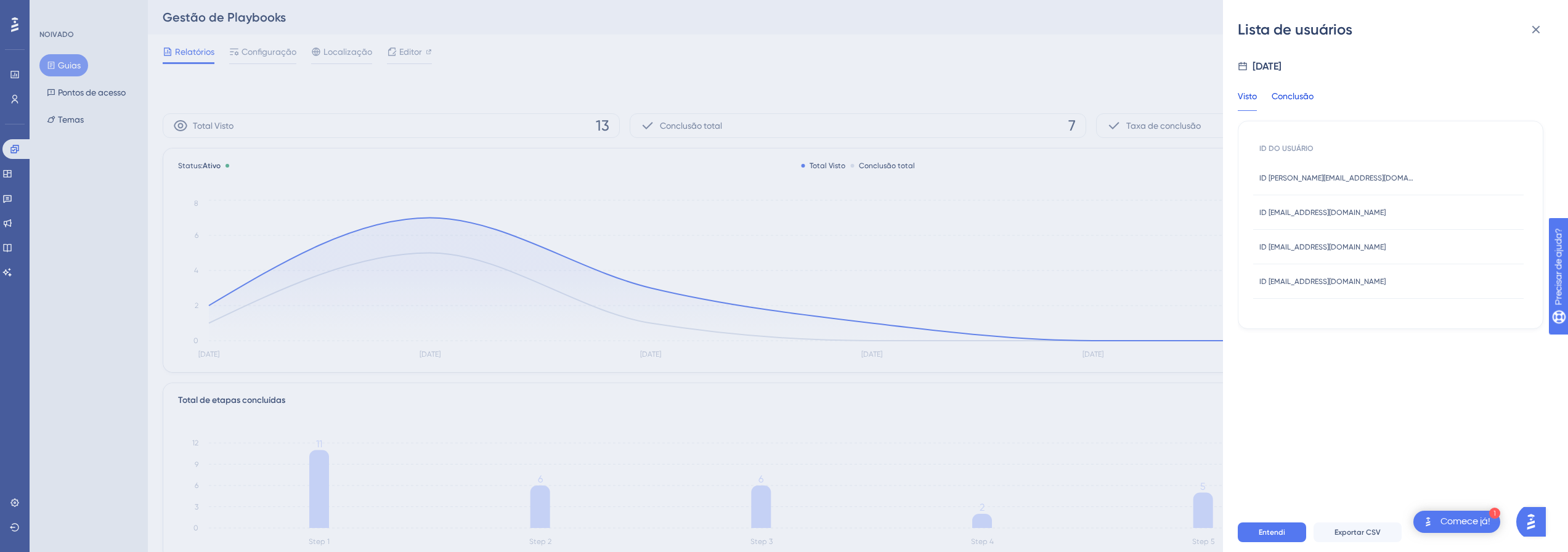
click at [1294, 97] on font "Conclusão" at bounding box center [1292, 96] width 42 height 10
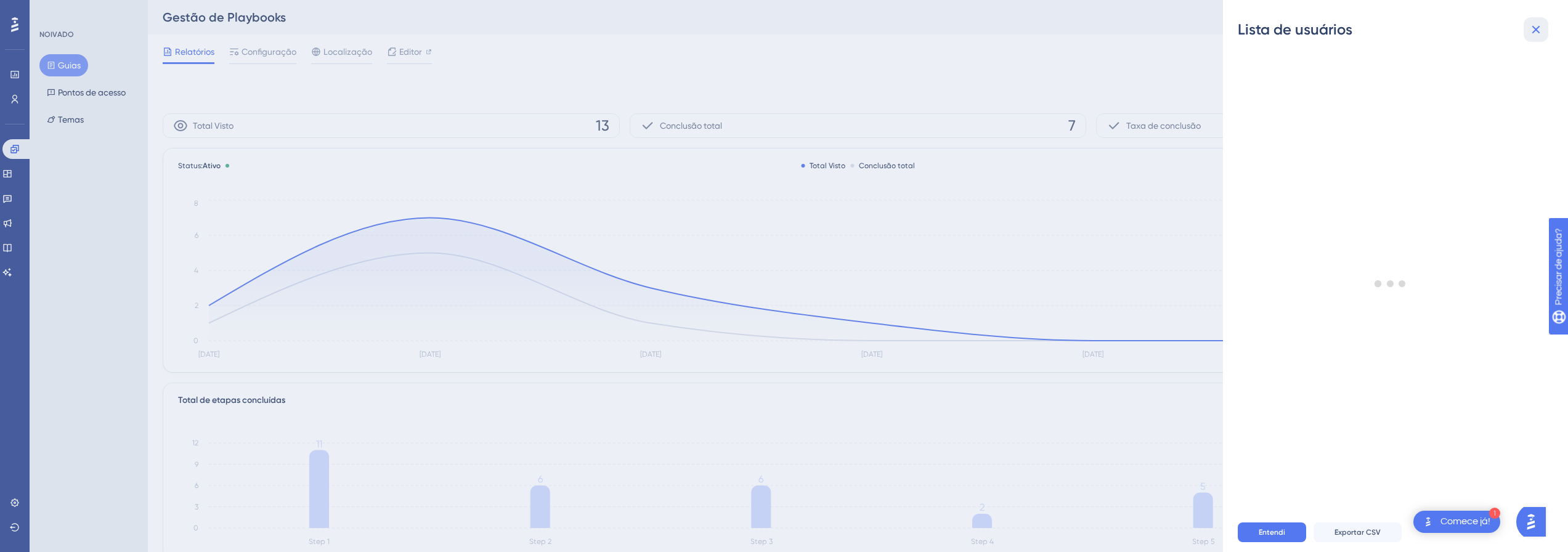
click at [1532, 23] on icon at bounding box center [1535, 29] width 15 height 15
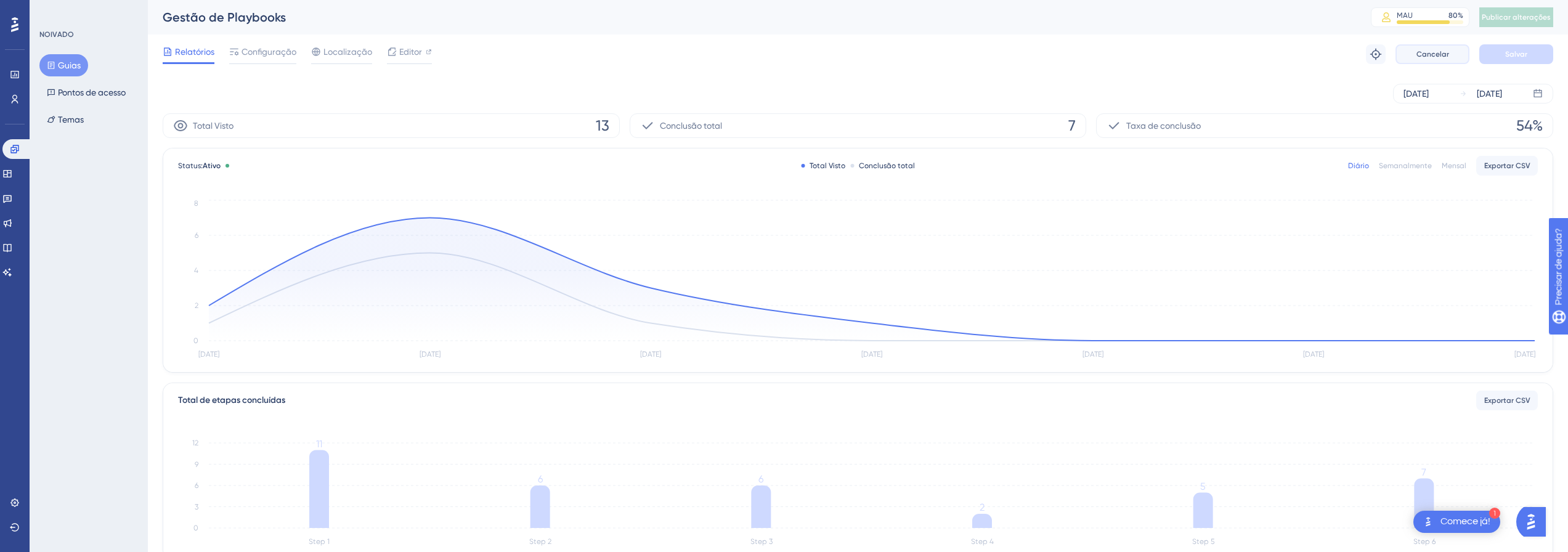
click at [1438, 60] on button "Cancelar" at bounding box center [1433, 53] width 74 height 19
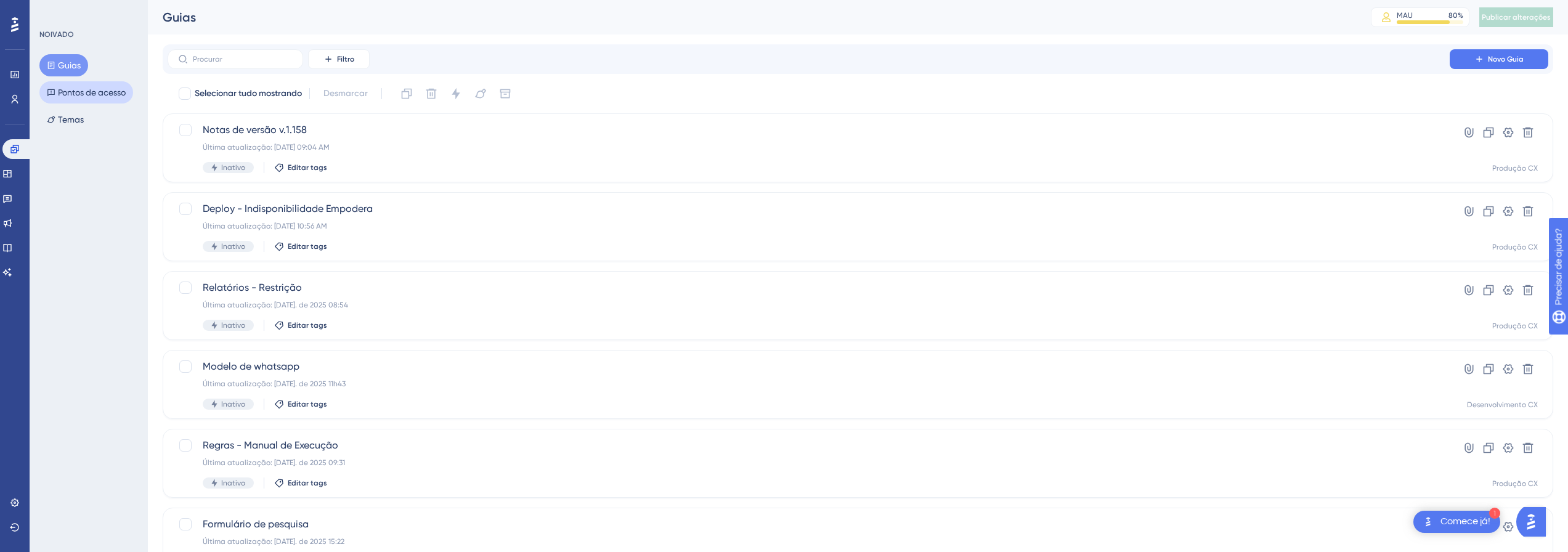
click at [94, 93] on font "Pontos de acesso" at bounding box center [92, 92] width 68 height 10
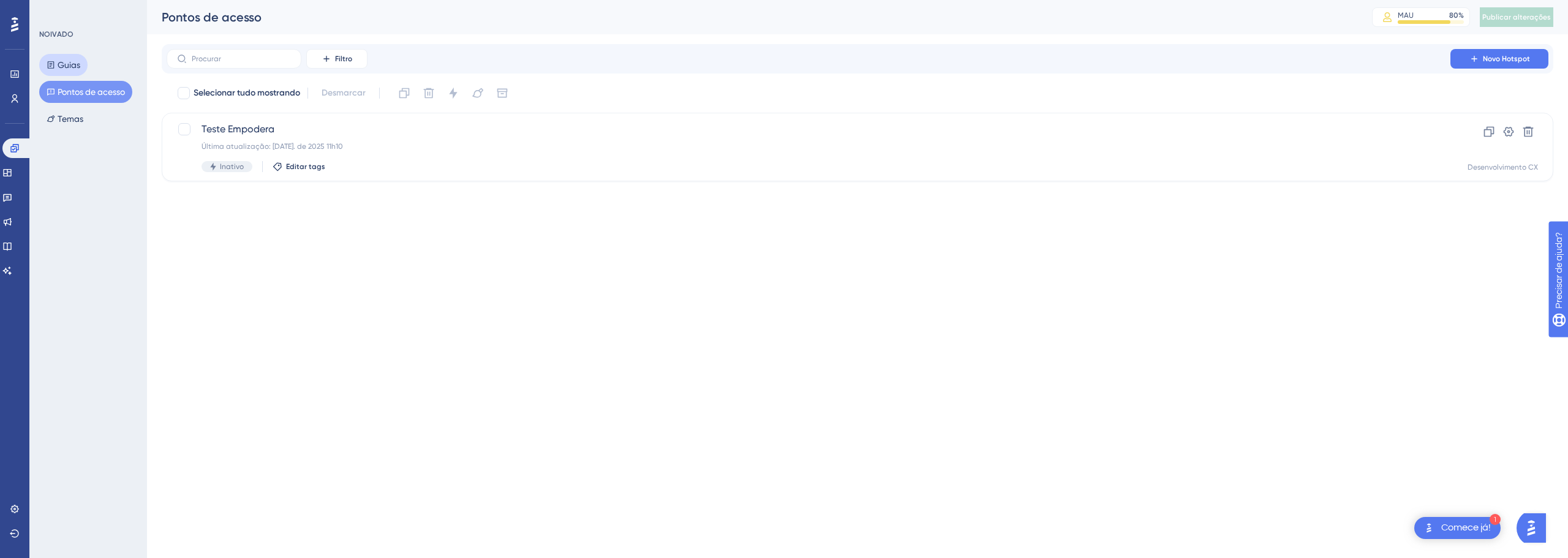
click at [70, 65] on font "Guias" at bounding box center [68, 65] width 22 height 10
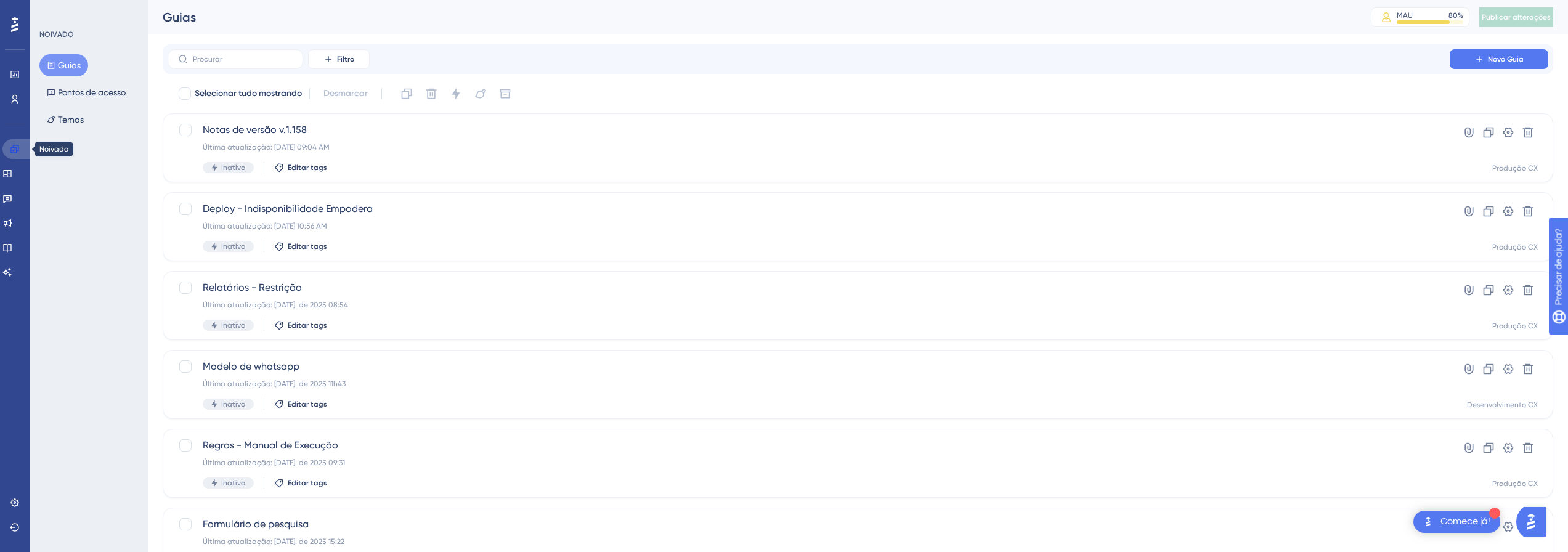
click at [15, 142] on link at bounding box center [17, 149] width 29 height 19
click at [11, 173] on icon at bounding box center [7, 174] width 8 height 8
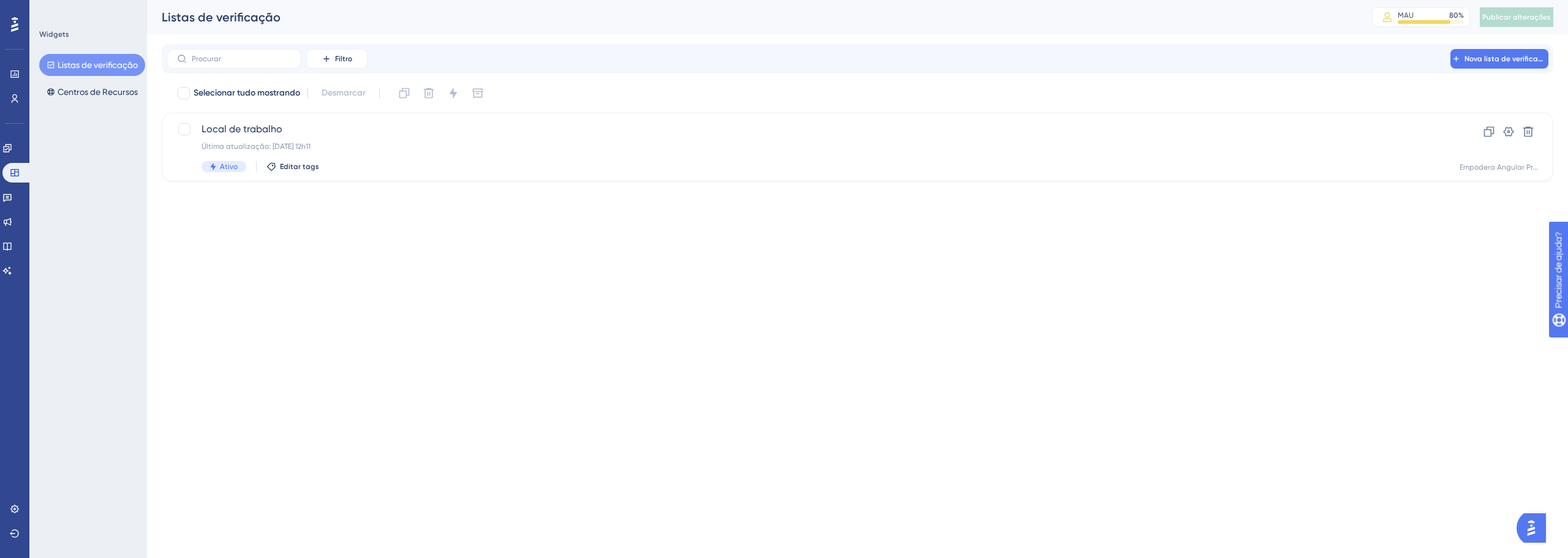
click at [14, 19] on icon at bounding box center [15, 24] width 8 height 15
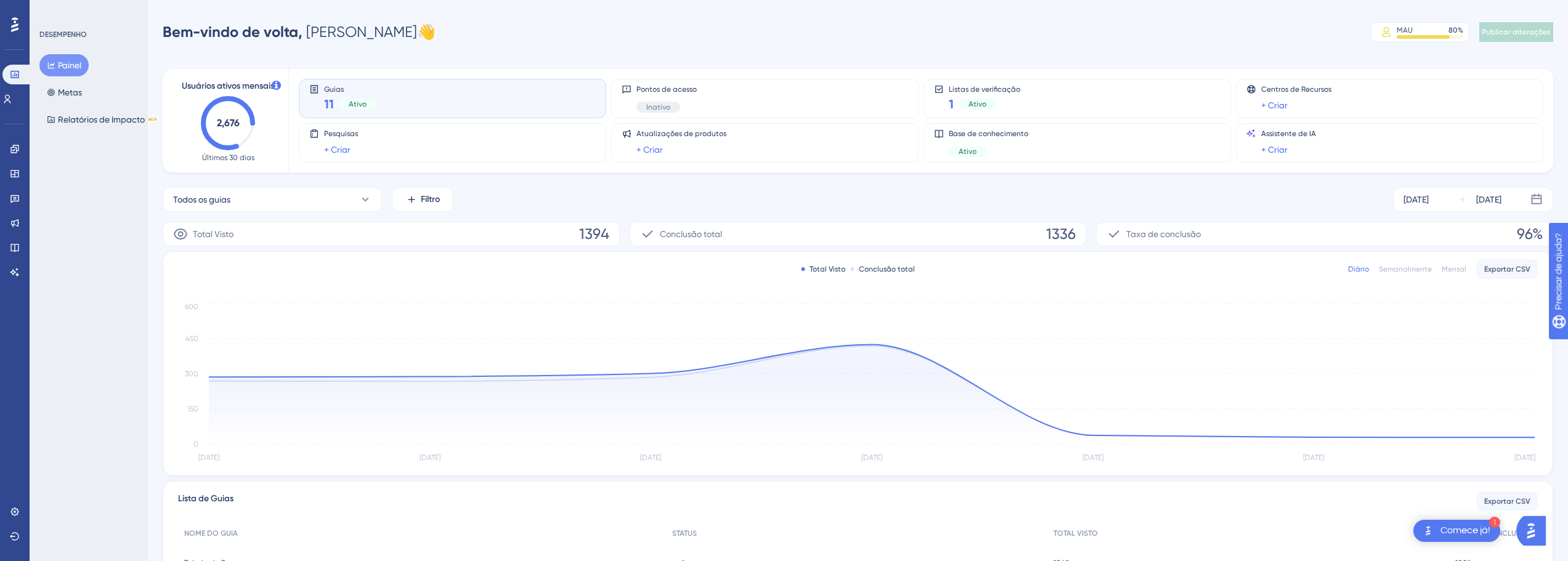
click at [430, 94] on div "Guias 11 Ativo" at bounding box center [453, 98] width 286 height 29
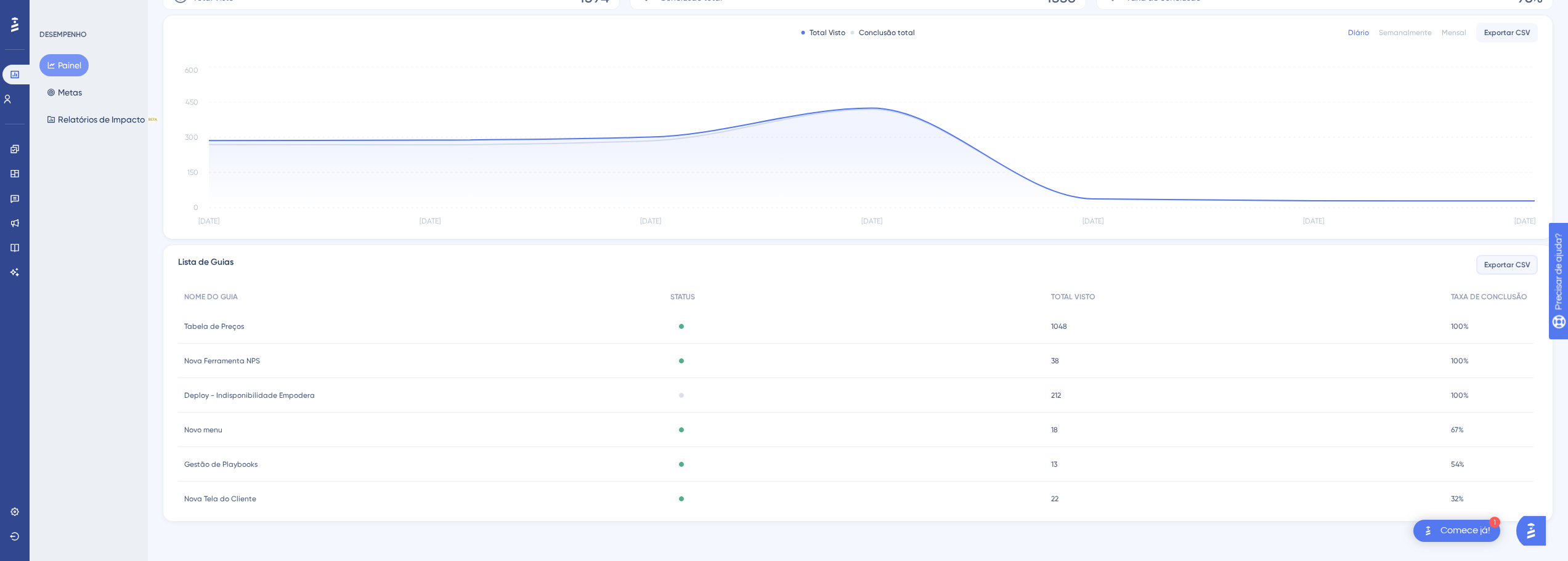
click at [1502, 267] on font "Exportar CSV" at bounding box center [1508, 265] width 46 height 9
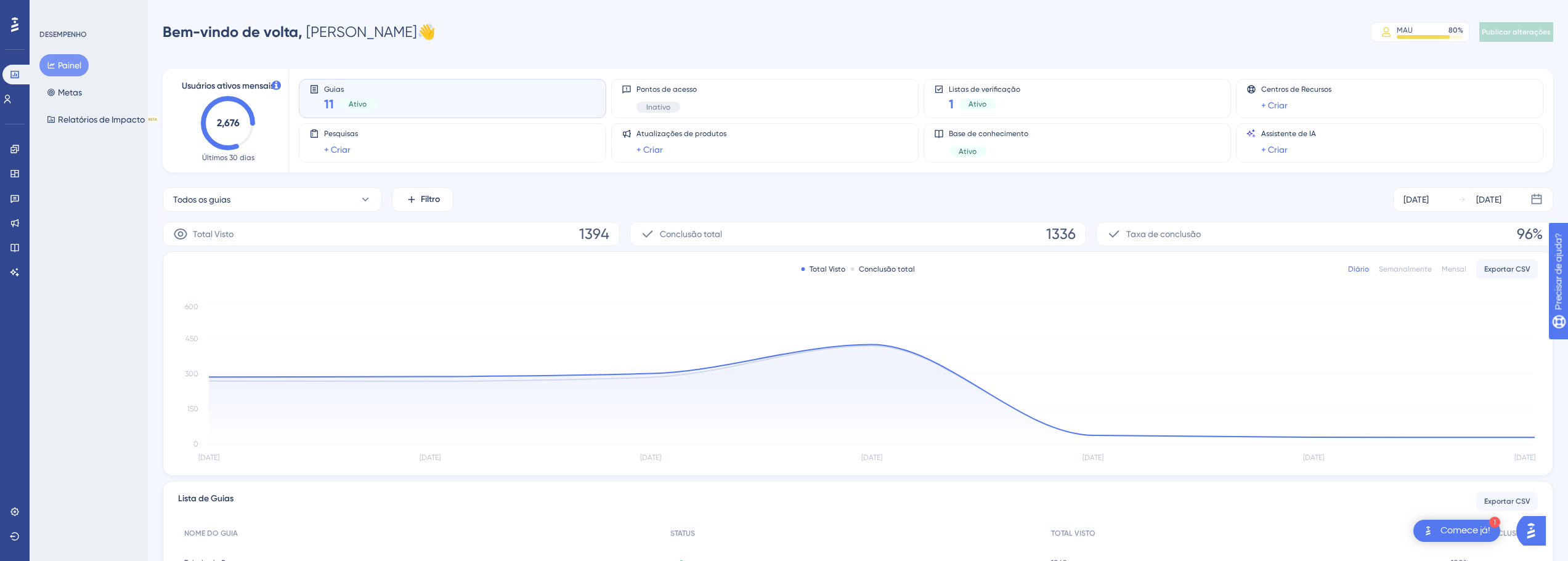
click at [1216, 184] on div "Usuários ativos mensais 2,676 Últimos 30 dias Guias 11 Ativo Pontos de acesso I…" at bounding box center [858, 406] width 1391 height 704
click at [1429, 201] on font "[DATE]" at bounding box center [1416, 200] width 26 height 10
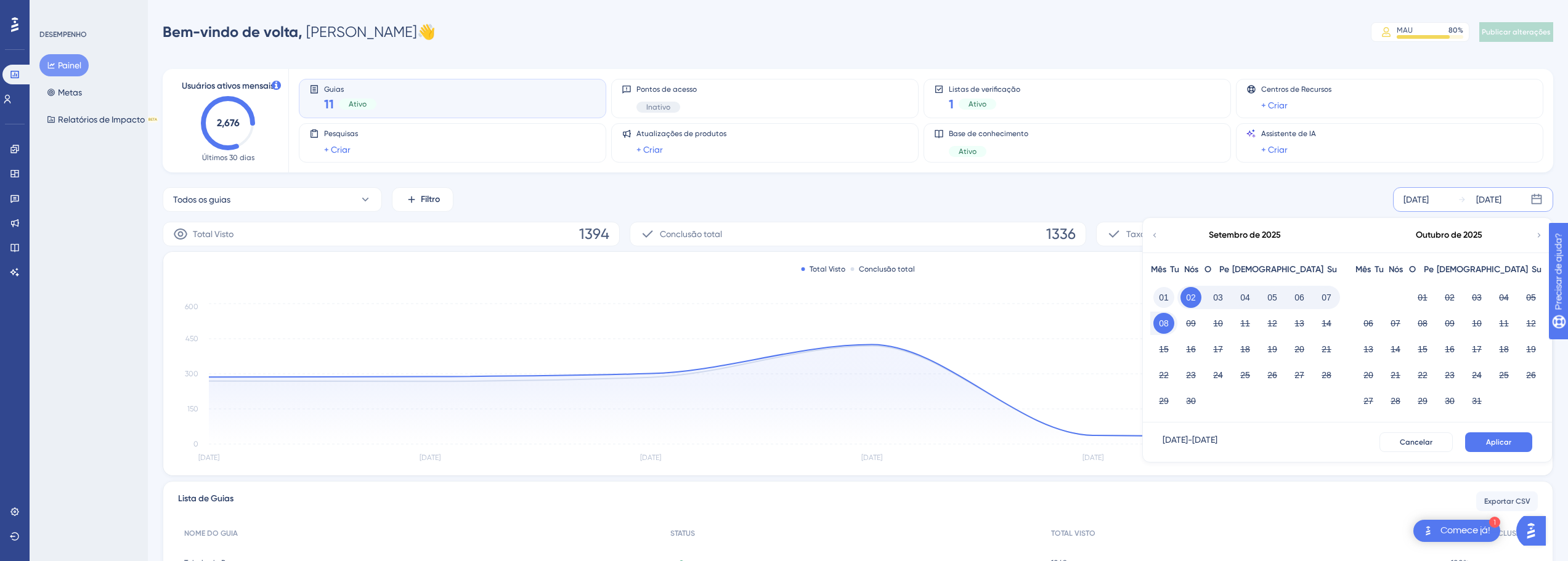
click at [1160, 295] on font "01" at bounding box center [1163, 297] width 10 height 10
click at [1303, 300] on font "06" at bounding box center [1299, 297] width 10 height 10
click at [1273, 299] on font "05" at bounding box center [1272, 297] width 10 height 10
click at [1294, 297] on button "06" at bounding box center [1299, 297] width 21 height 21
click at [1270, 296] on font "05" at bounding box center [1272, 297] width 10 height 10
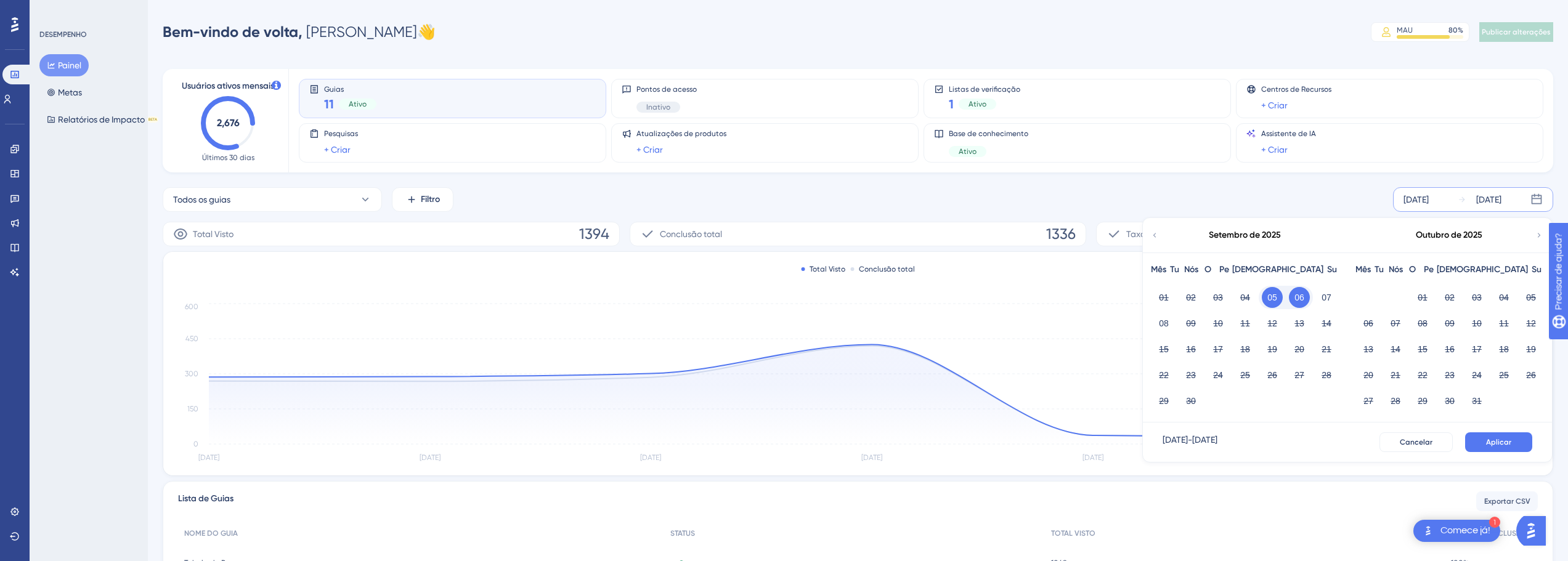
click at [1275, 296] on button "05" at bounding box center [1272, 297] width 21 height 21
click at [1167, 295] on font "01" at bounding box center [1163, 297] width 10 height 10
click at [1516, 439] on button "Aplicar" at bounding box center [1498, 442] width 67 height 19
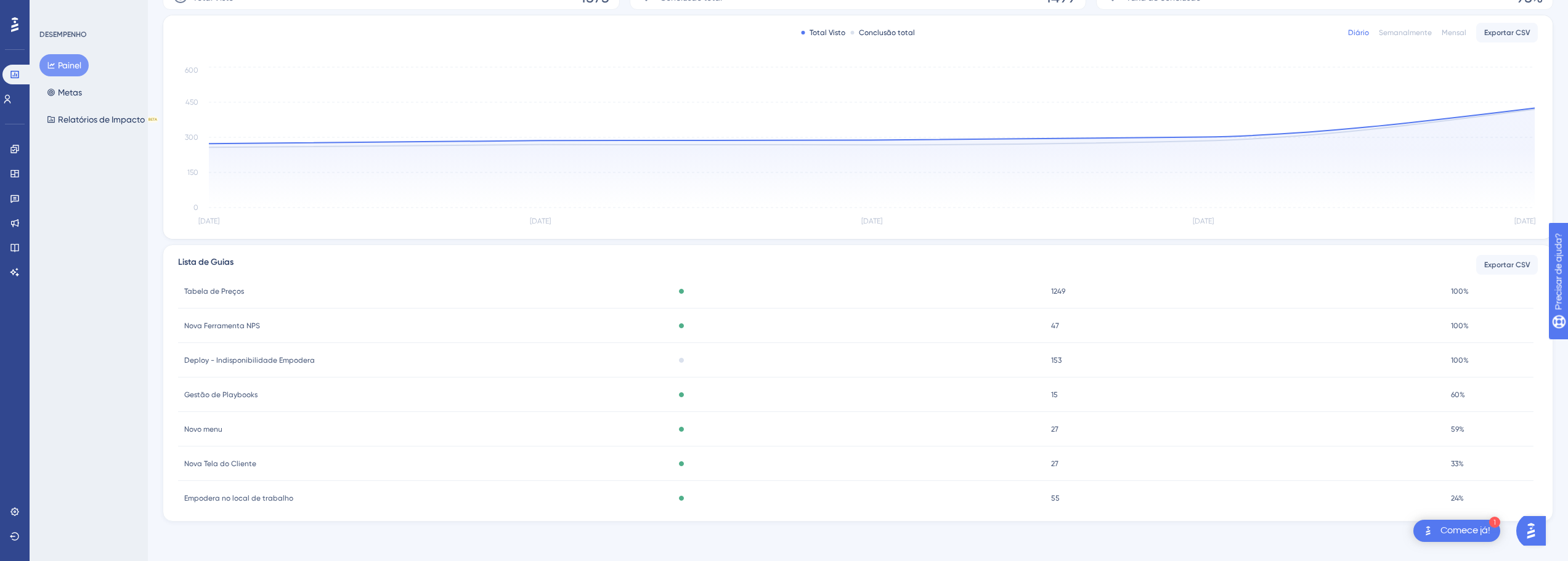
scroll to position [54, 0]
click at [1501, 264] on font "Exportar CSV" at bounding box center [1508, 265] width 46 height 9
click at [80, 95] on font "Metas" at bounding box center [70, 92] width 24 height 10
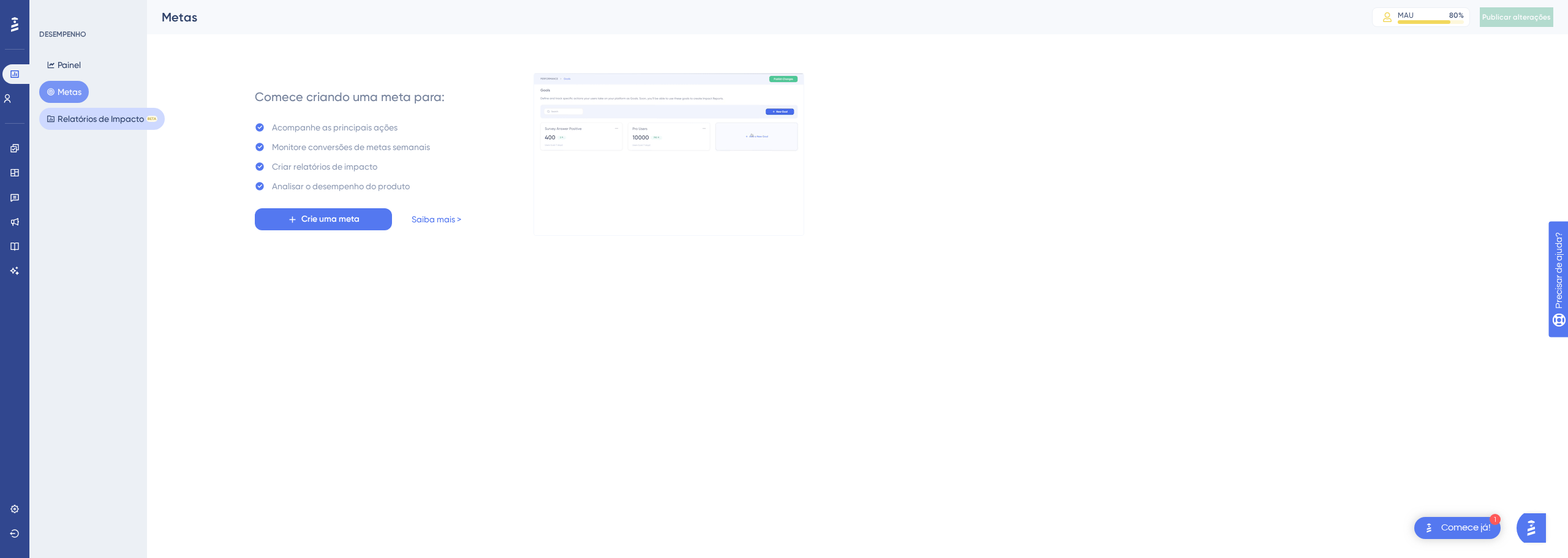
click at [109, 120] on font "Relatórios de Impacto" at bounding box center [101, 119] width 86 height 10
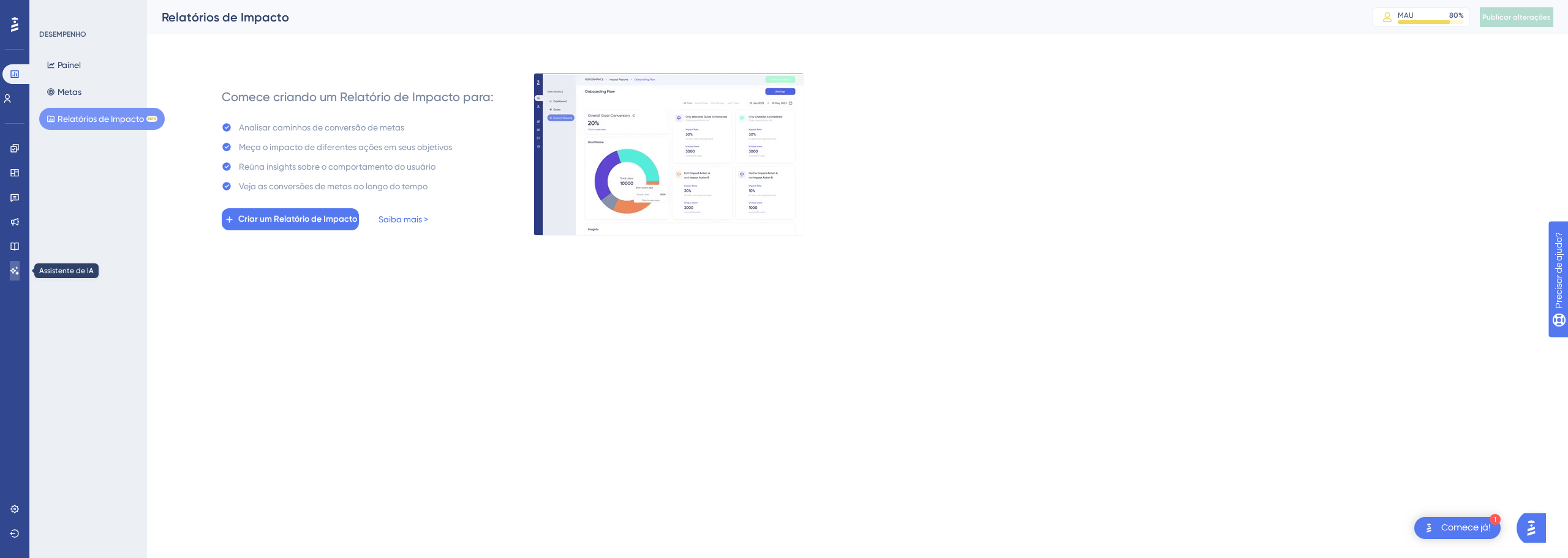
click at [13, 269] on icon at bounding box center [15, 270] width 8 height 8
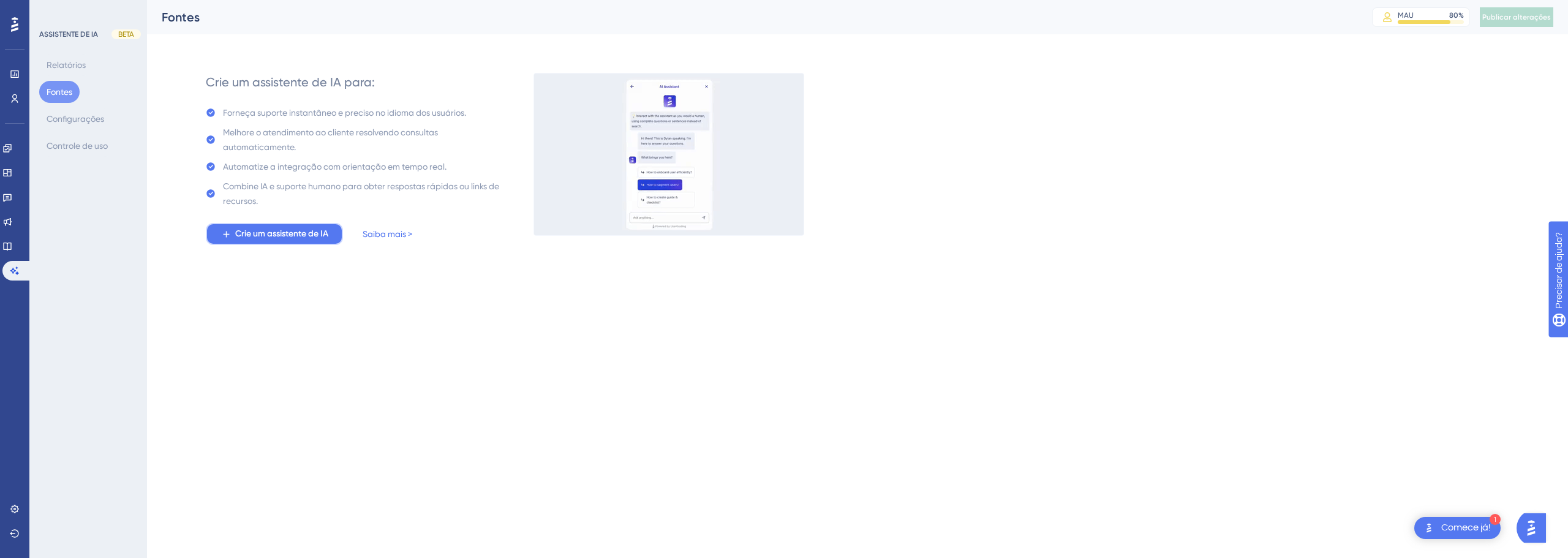
click at [305, 231] on font "Crie um assistente de IA" at bounding box center [282, 234] width 93 height 11
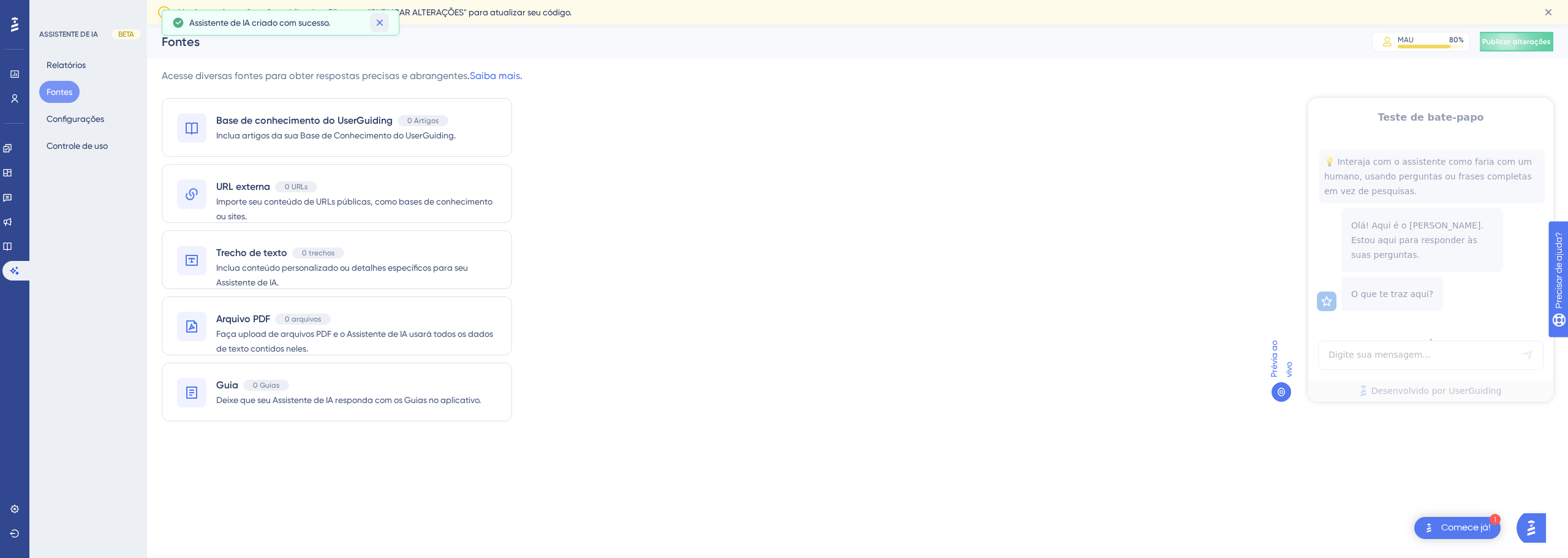
click at [382, 25] on icon at bounding box center [380, 22] width 12 height 12
click at [410, 392] on div "Guia 0 Guias" at bounding box center [349, 385] width 265 height 15
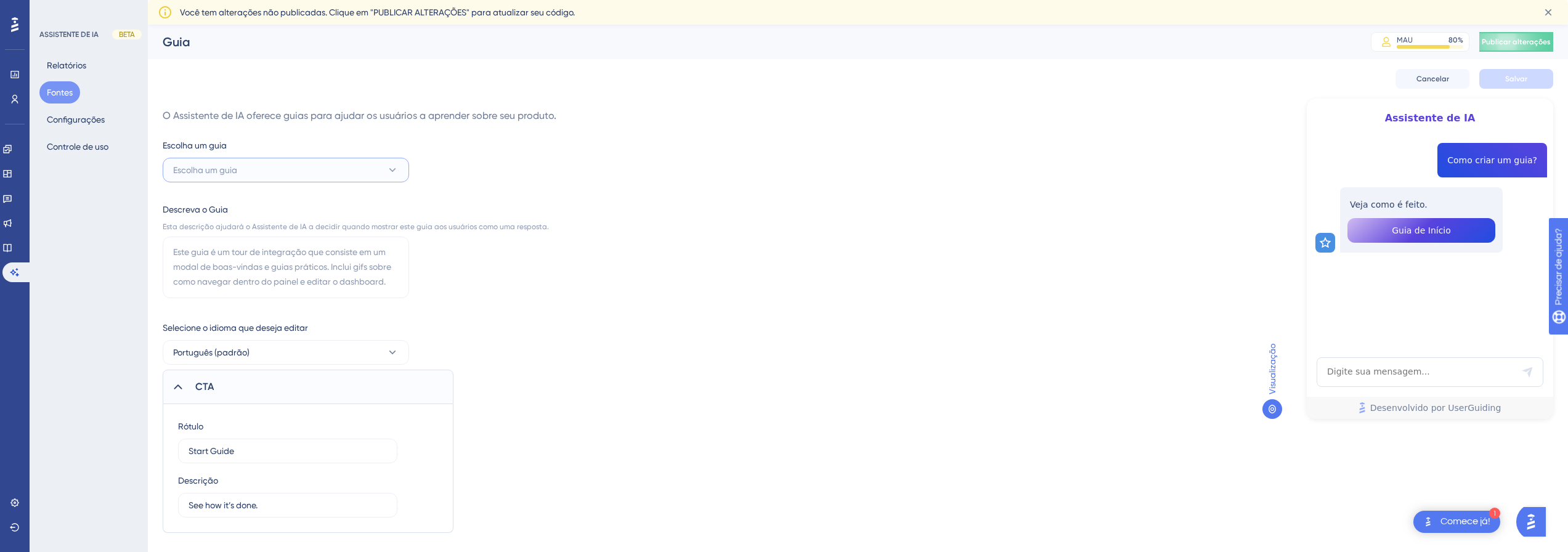
click at [388, 162] on button "Escolha um guia" at bounding box center [286, 170] width 246 height 25
click at [320, 259] on div "Gestão de Playbooks Gestão de Playbooks" at bounding box center [286, 257] width 211 height 25
click at [1437, 83] on span "Cancelar" at bounding box center [1433, 79] width 33 height 10
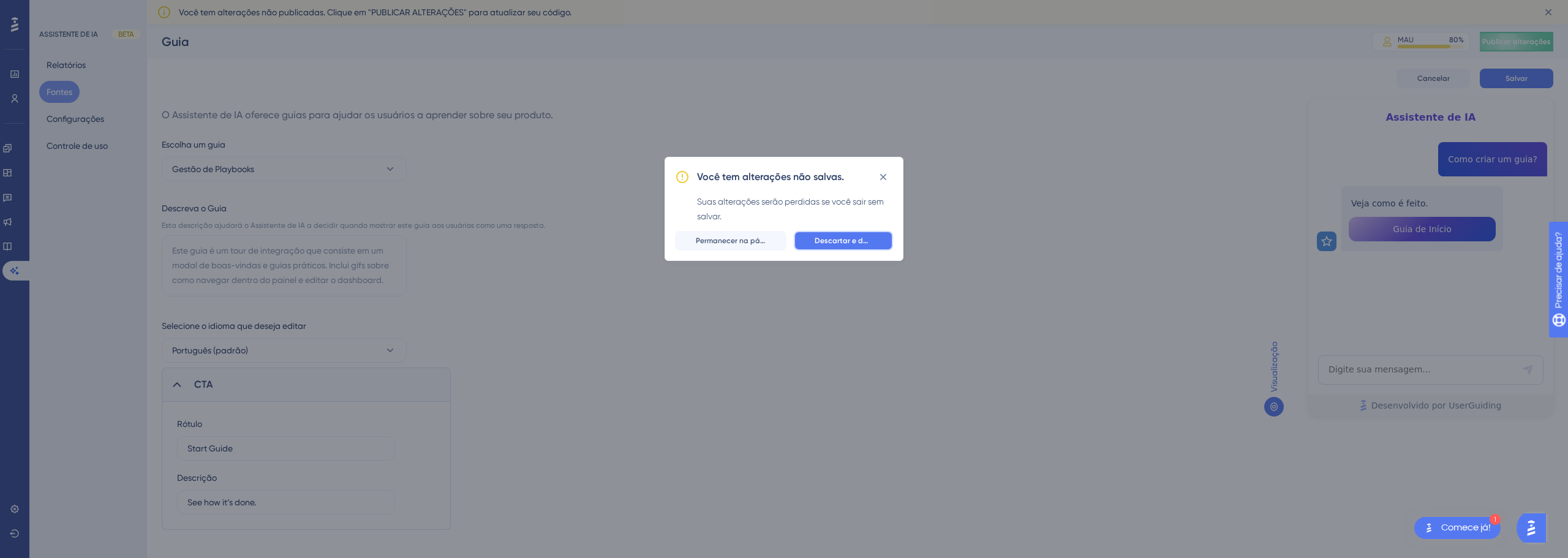
click at [848, 240] on font "Descartar e deixar" at bounding box center [847, 240] width 65 height 8
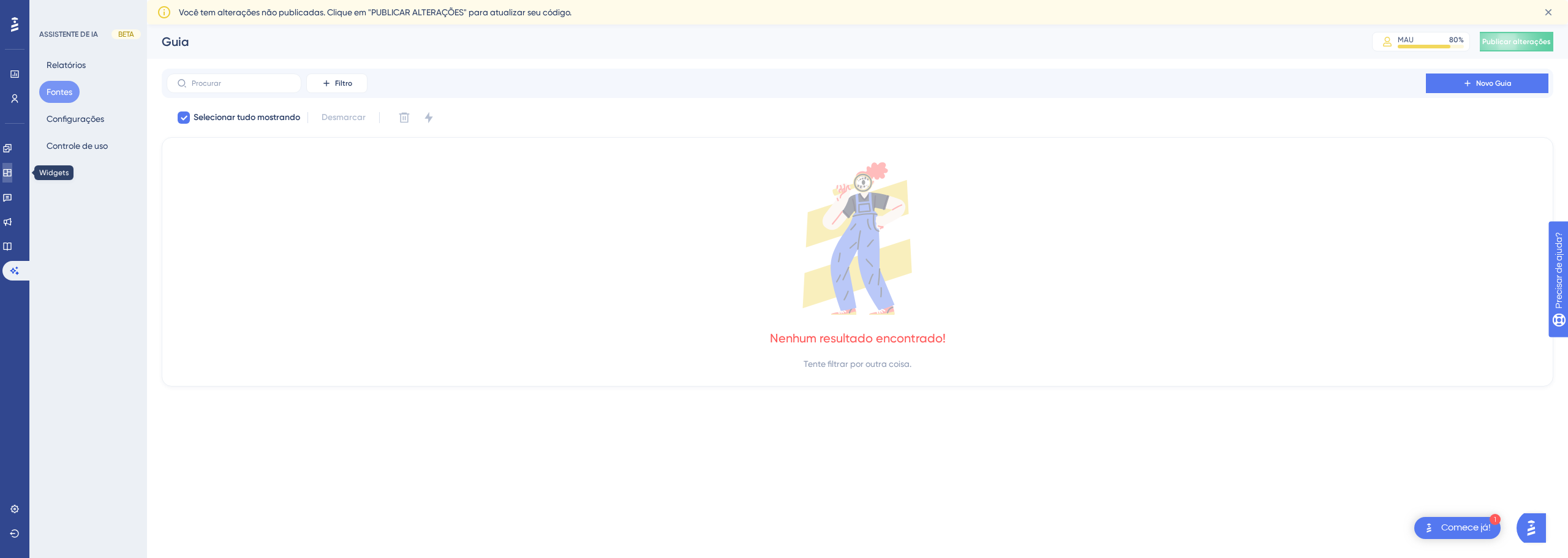
click at [12, 172] on icon at bounding box center [7, 172] width 10 height 10
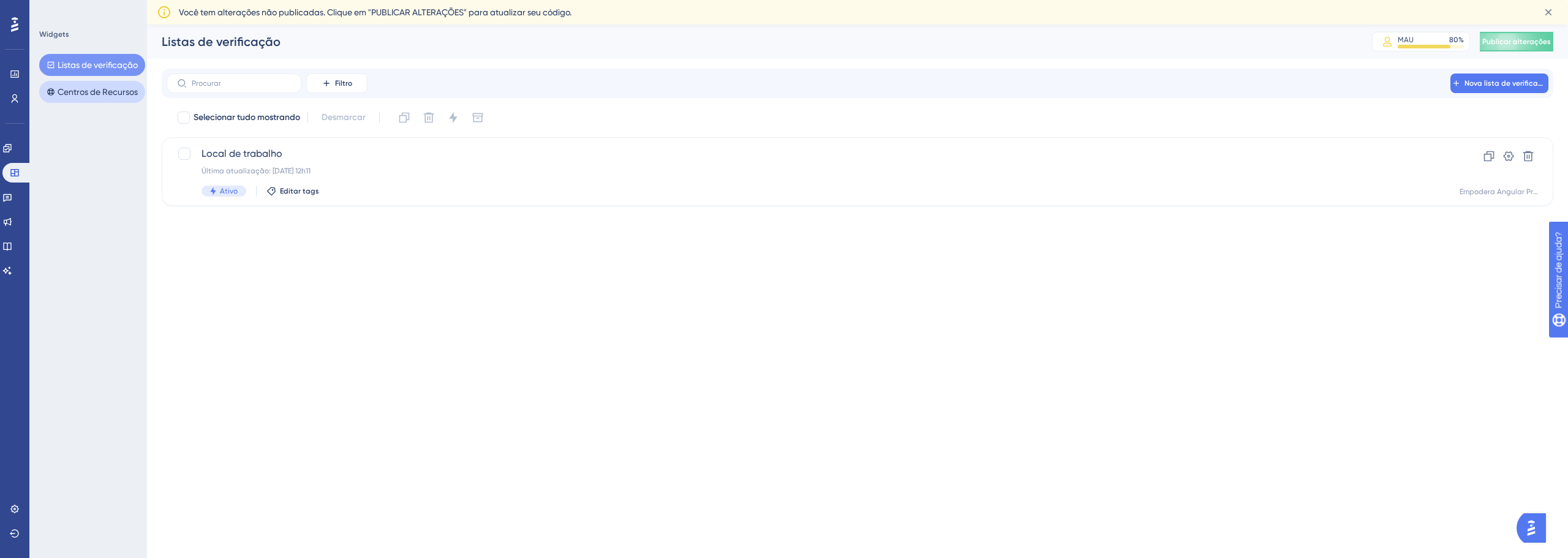
click at [101, 87] on font "Centros de Recursos" at bounding box center [98, 92] width 80 height 10
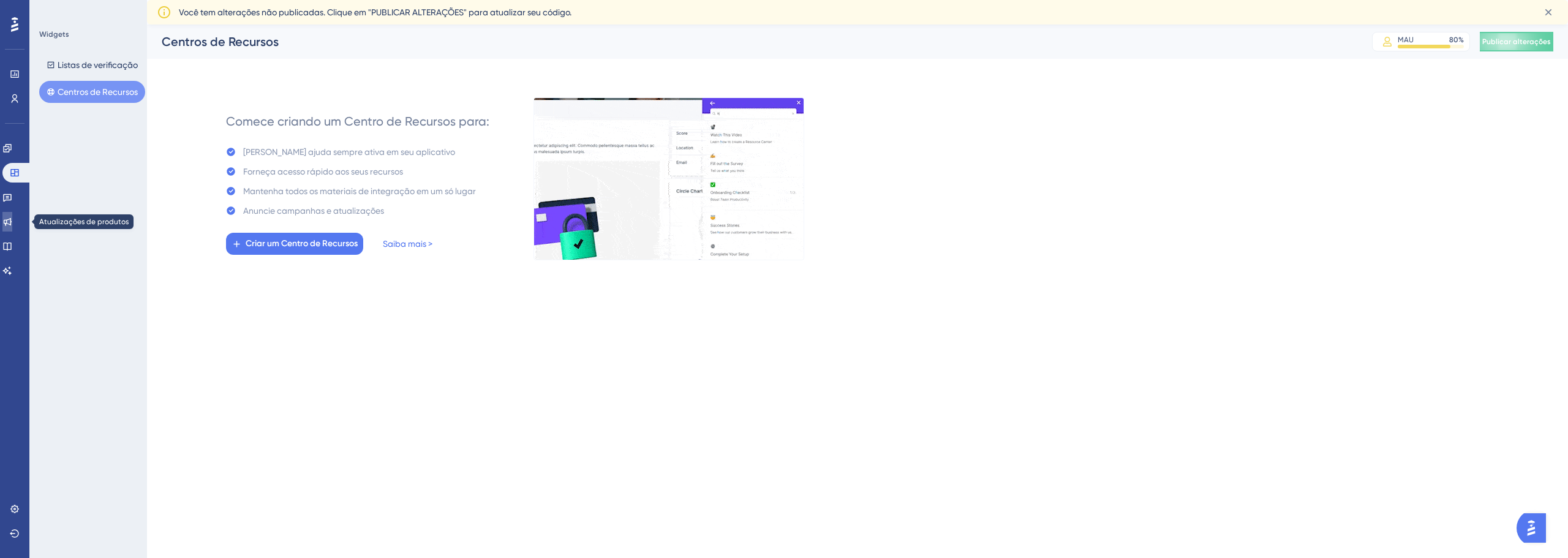
click at [12, 216] on link at bounding box center [7, 221] width 10 height 19
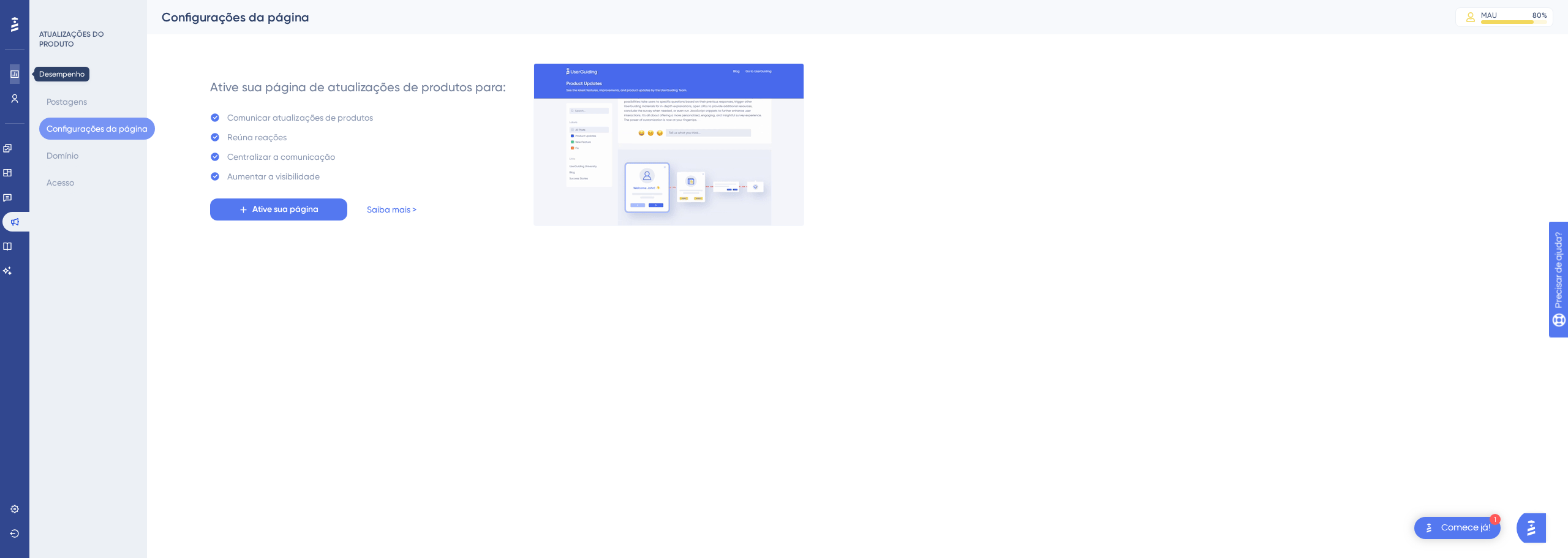
click at [12, 70] on icon at bounding box center [15, 74] width 10 height 10
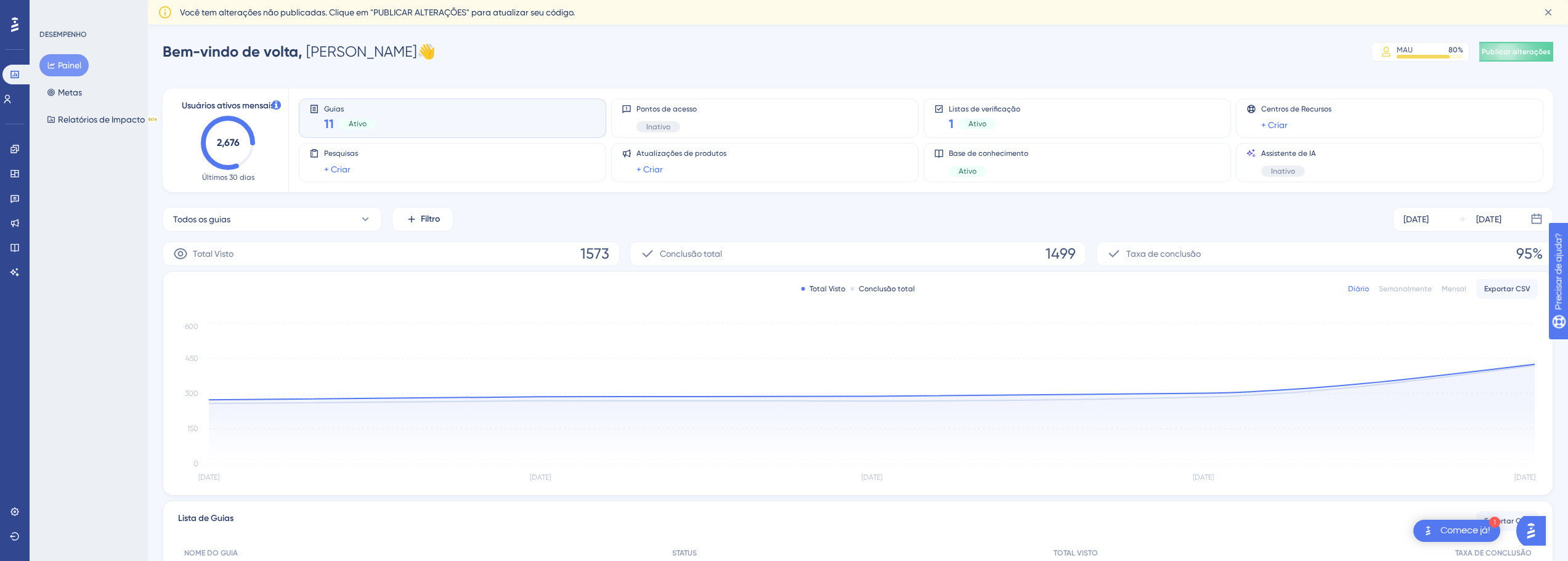
click at [224, 140] on text "2,676" at bounding box center [228, 142] width 22 height 12
click at [310, 210] on button "Todos os guias" at bounding box center [272, 219] width 219 height 25
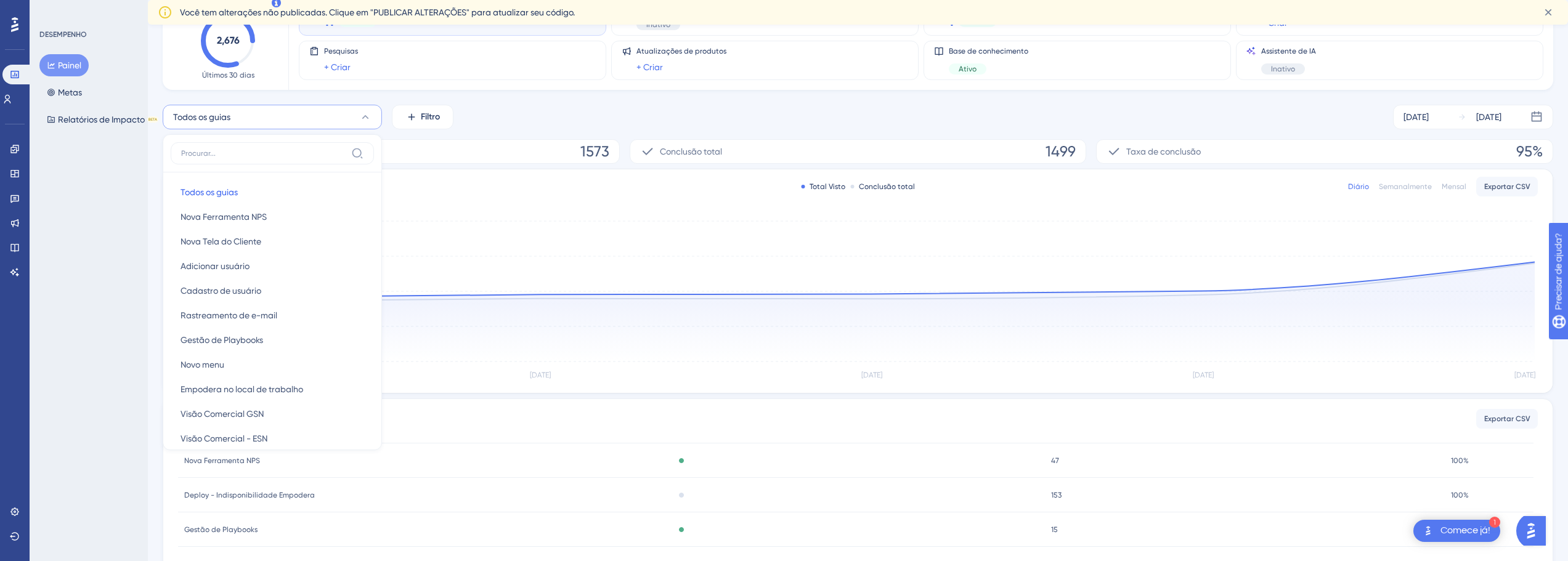
click at [571, 212] on div "Total Visto Conclusão total Diário Semanalmente Mensal Exportar CSV [DATE] [DAT…" at bounding box center [858, 281] width 1389 height 224
